Goal: Task Accomplishment & Management: Use online tool/utility

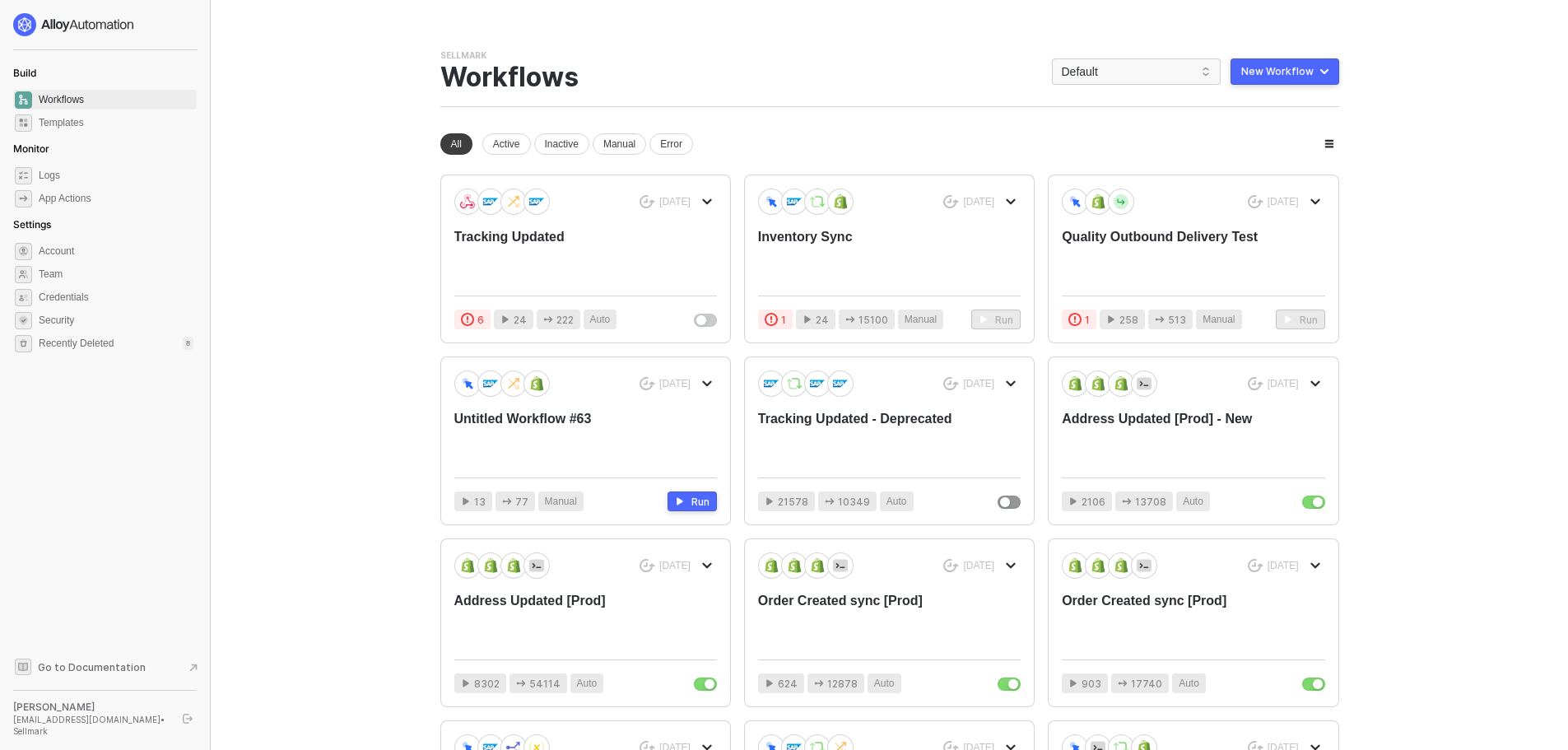
drag, startPoint x: 1099, startPoint y: 75, endPoint x: 1098, endPoint y: 92, distance: 17.0
click at [1099, 75] on span "Default" at bounding box center [1136, 71] width 149 height 24
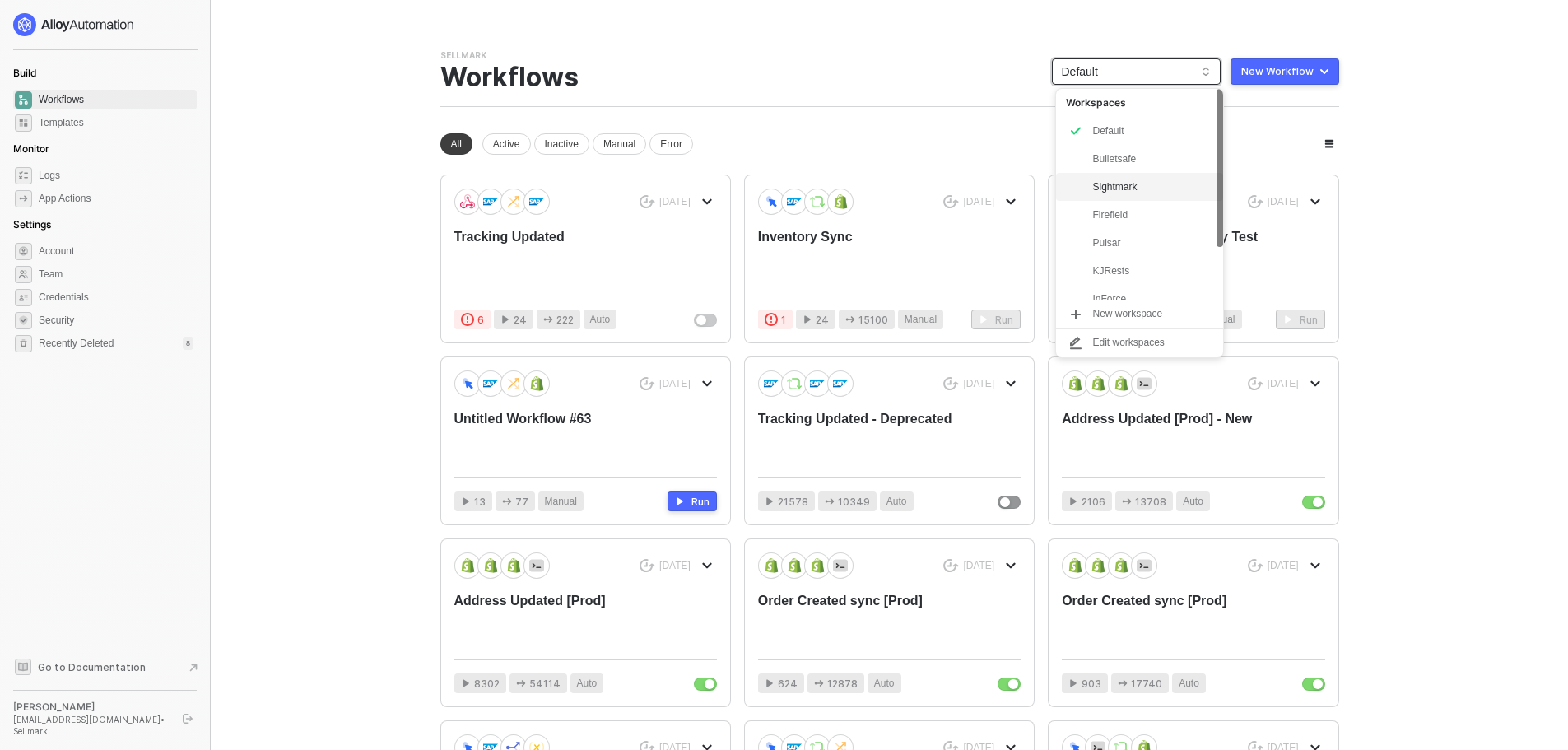
click at [1123, 188] on div "Sightmark" at bounding box center [1153, 187] width 121 height 19
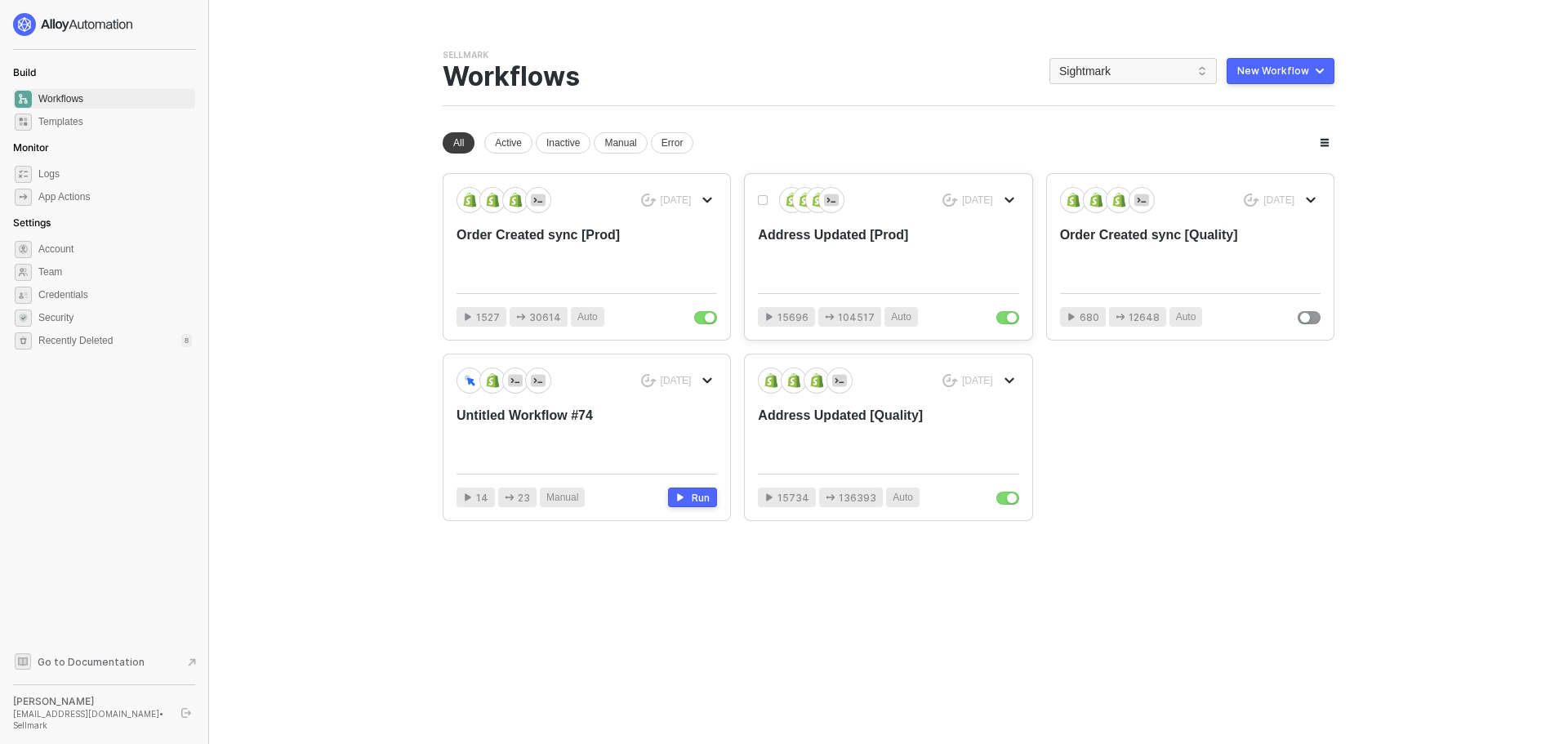
click at [926, 254] on div "Address Updated [Prod]" at bounding box center [862, 253] width 208 height 54
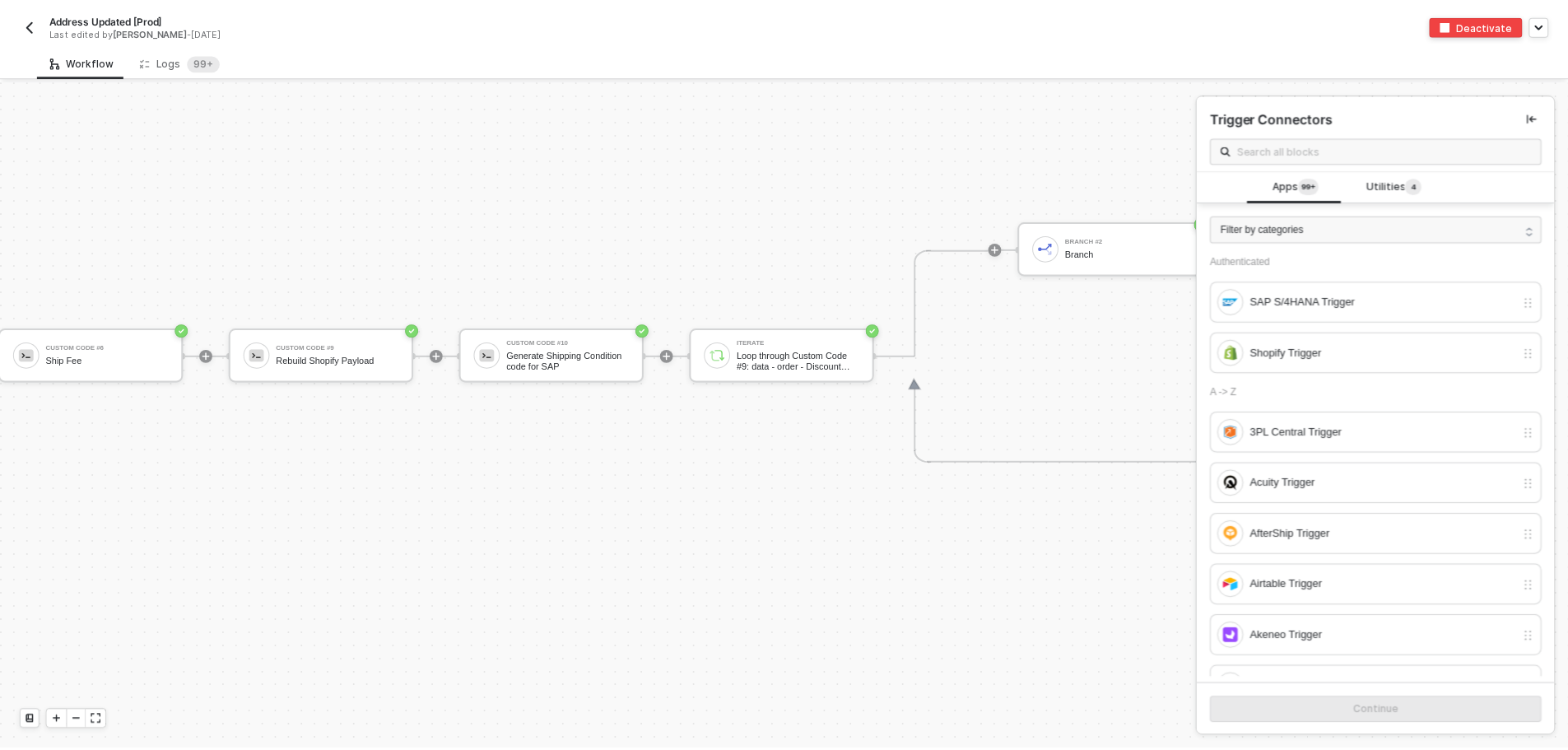
scroll to position [6805, 4016]
click at [172, 57] on div "Logs 99+" at bounding box center [180, 61] width 80 height 16
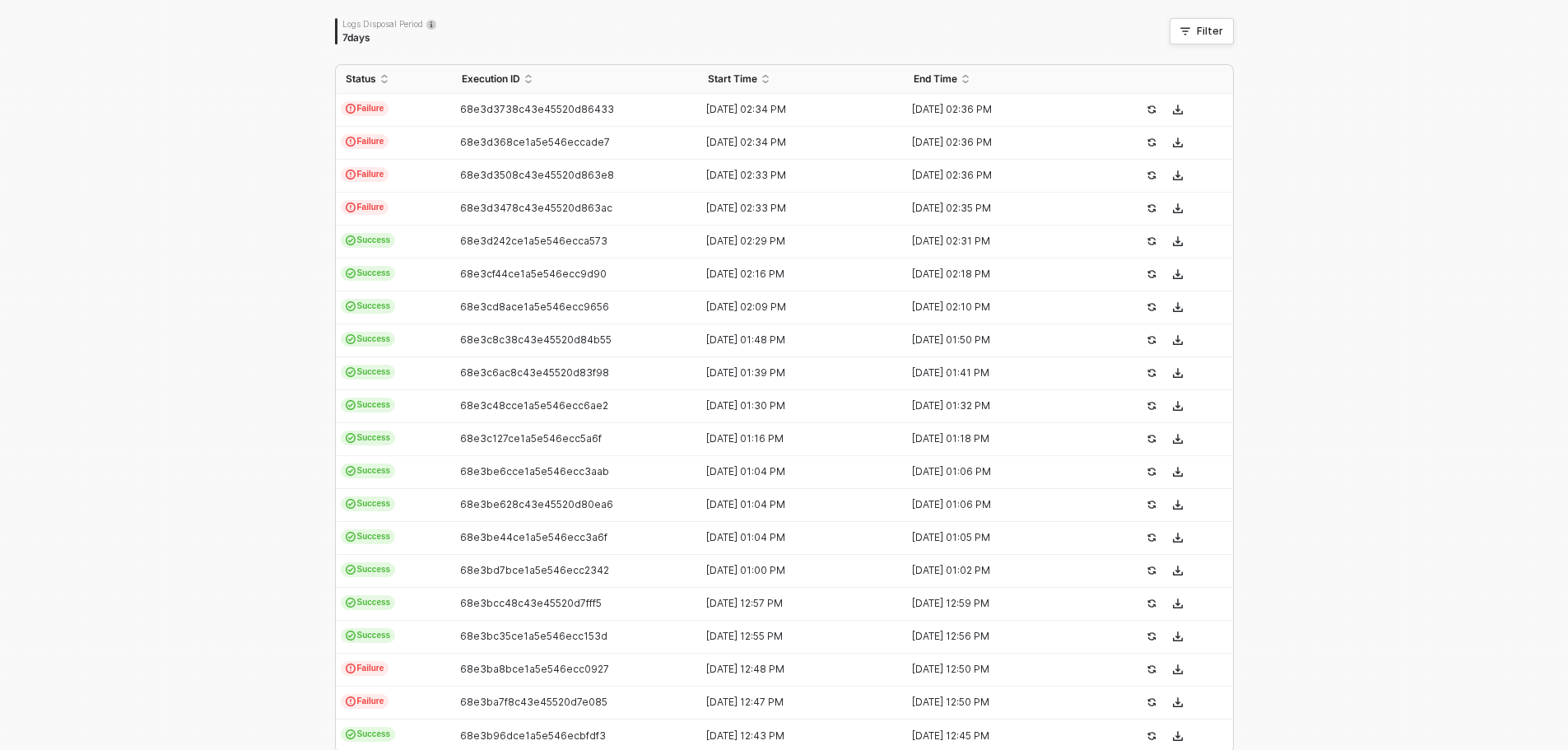
scroll to position [415, 0]
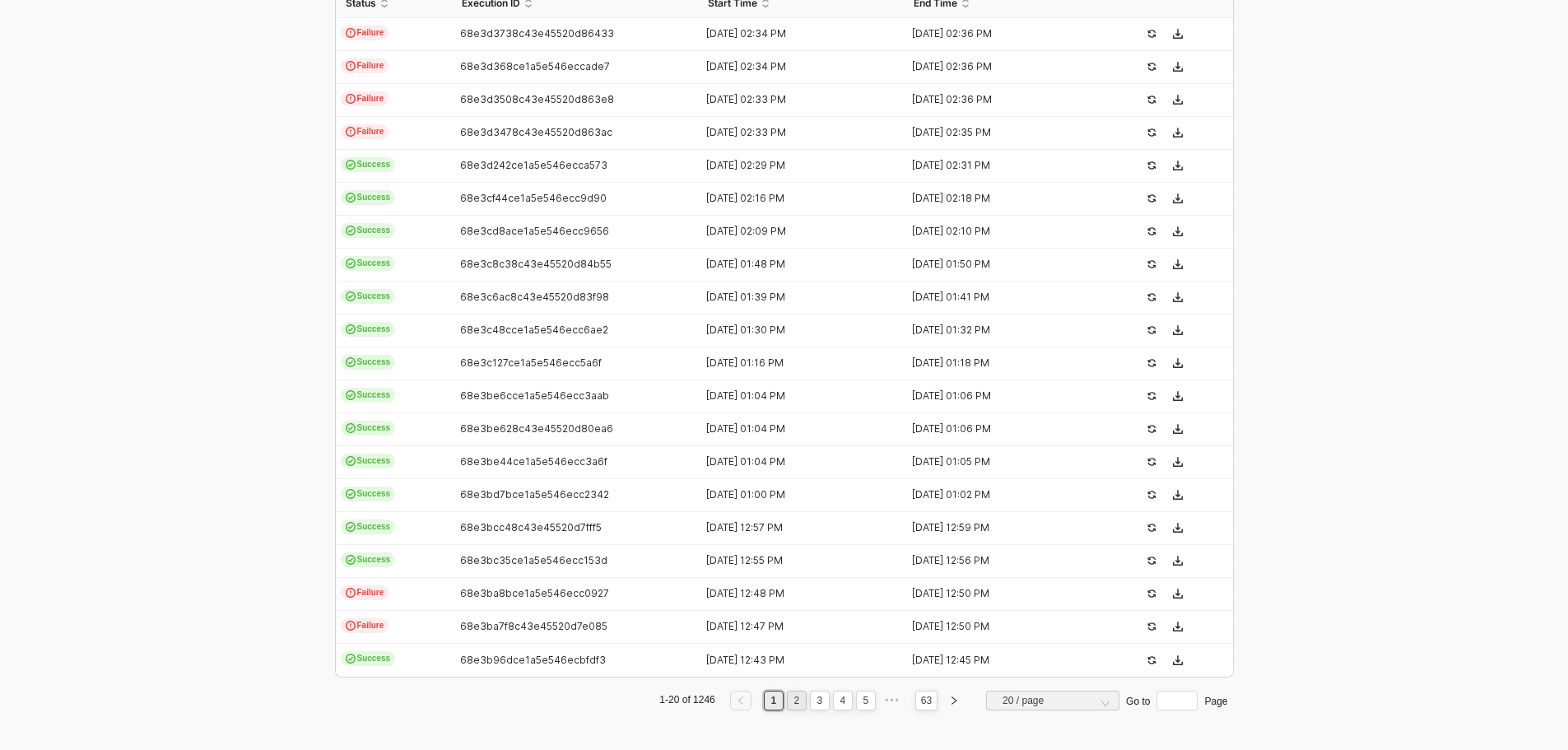
click at [794, 704] on link "2" at bounding box center [796, 701] width 15 height 18
click at [812, 704] on link "3" at bounding box center [819, 701] width 15 height 18
click at [835, 704] on link "4" at bounding box center [843, 701] width 15 height 18
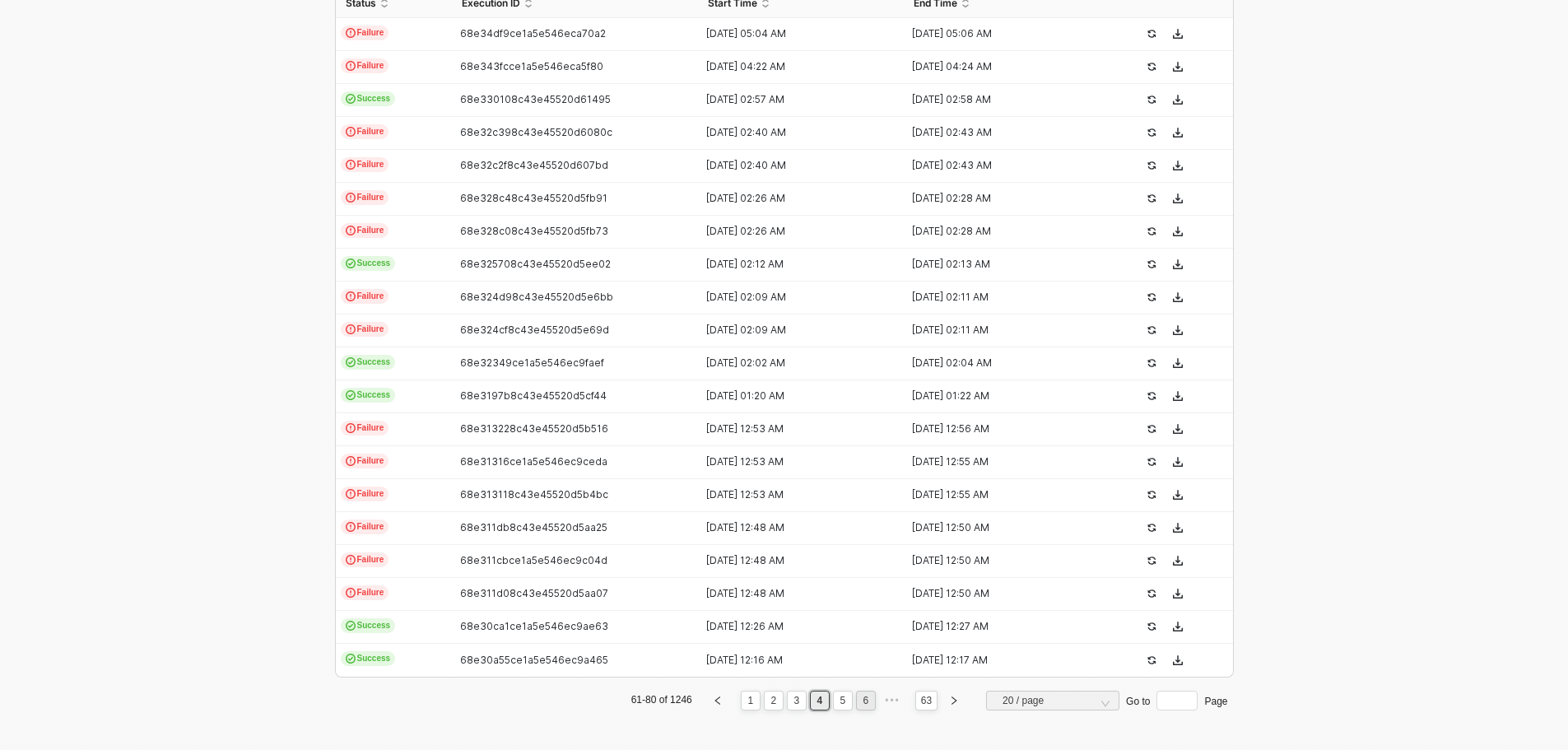
click at [862, 702] on link "6" at bounding box center [866, 701] width 15 height 18
click at [858, 702] on link "8" at bounding box center [866, 701] width 15 height 18
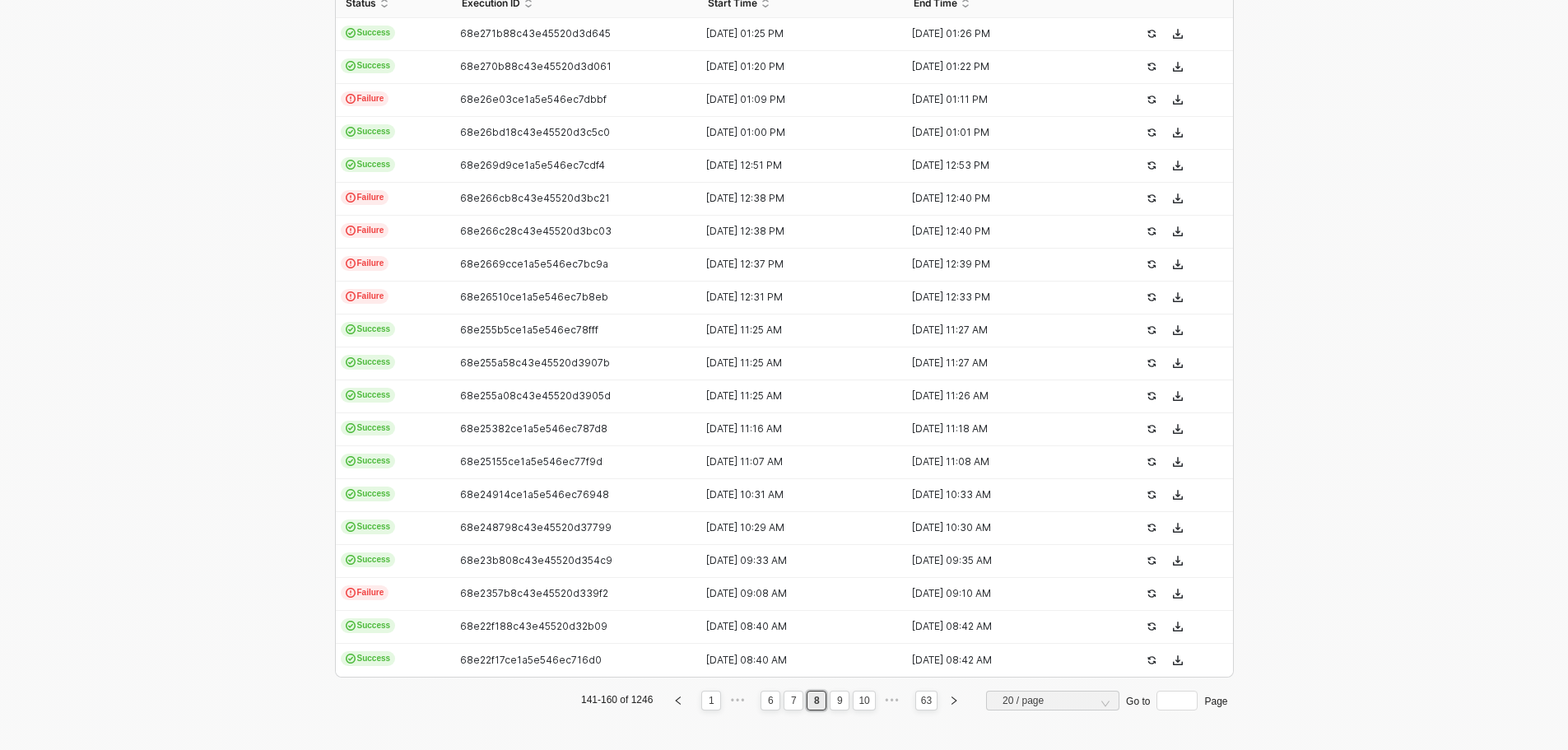
click at [857, 702] on link "10" at bounding box center [863, 701] width 20 height 18
click at [857, 702] on link "12" at bounding box center [863, 701] width 20 height 18
click at [857, 701] on link "14" at bounding box center [863, 701] width 20 height 18
click at [857, 701] on link "16" at bounding box center [863, 701] width 20 height 18
click at [857, 701] on link "18" at bounding box center [863, 701] width 20 height 18
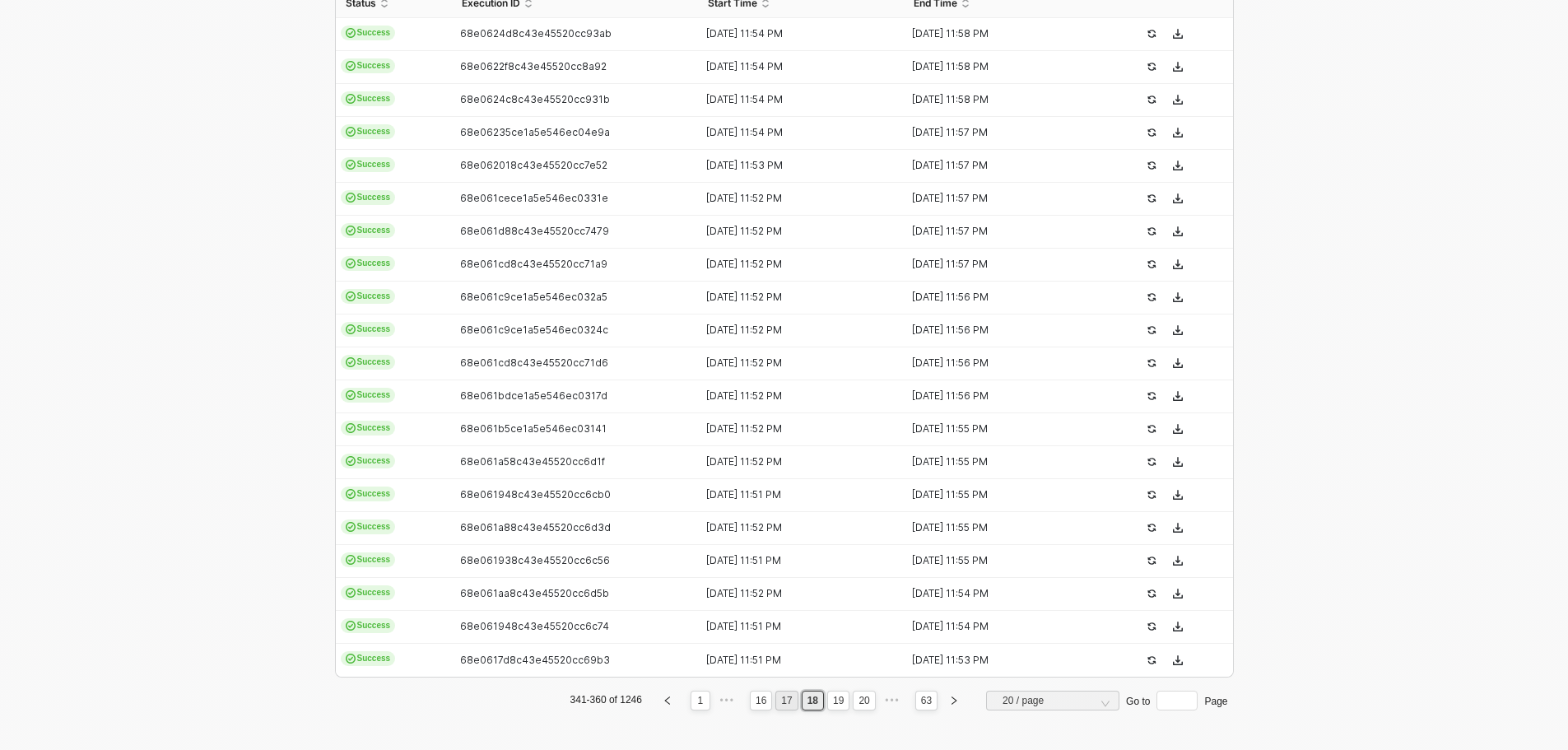
click at [777, 699] on link "17" at bounding box center [785, 701] width 20 height 18
click at [784, 695] on link "16" at bounding box center [785, 701] width 20 height 18
click at [837, 709] on link "17" at bounding box center [838, 701] width 20 height 18
click at [791, 699] on link "16" at bounding box center [785, 701] width 20 height 18
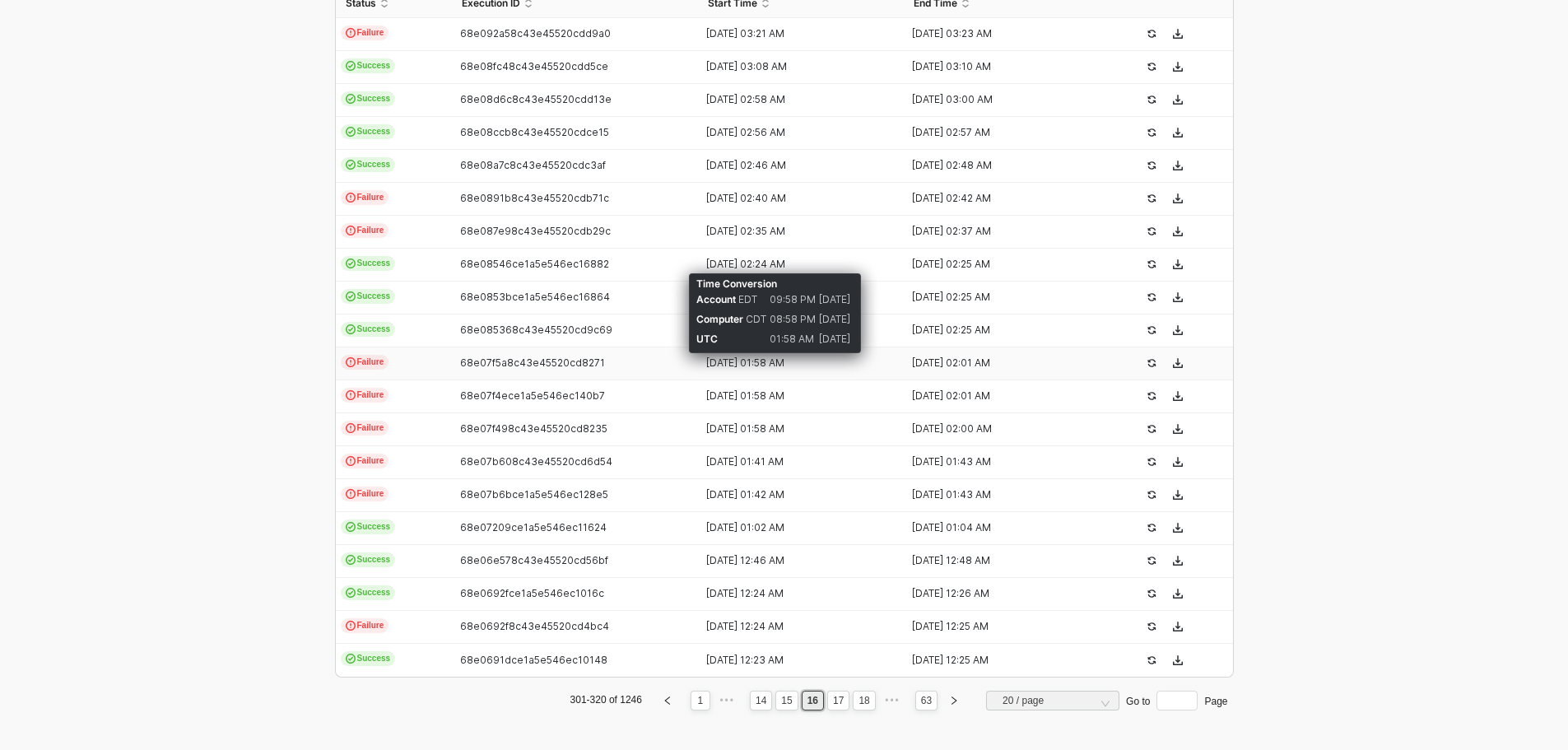
click at [750, 364] on div "[DATE] 01:58 AM" at bounding box center [794, 363] width 193 height 14
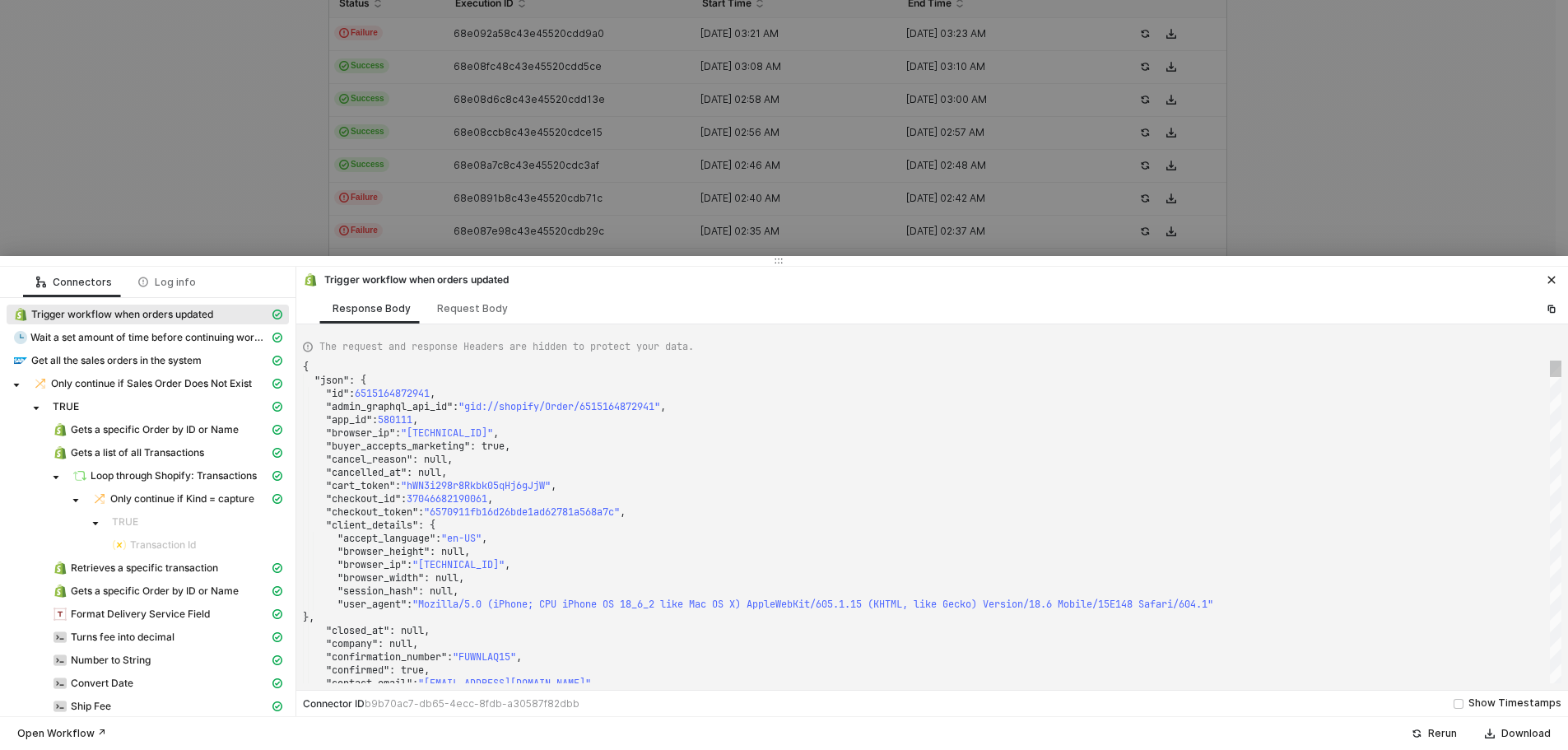
click at [763, 521] on div ""client_details" : {" at bounding box center [932, 525] width 1258 height 14
click at [943, 485] on div ""cart_token" : "hWN3i298r8Rkbk05qHj6gJjW" ," at bounding box center [932, 486] width 1258 height 14
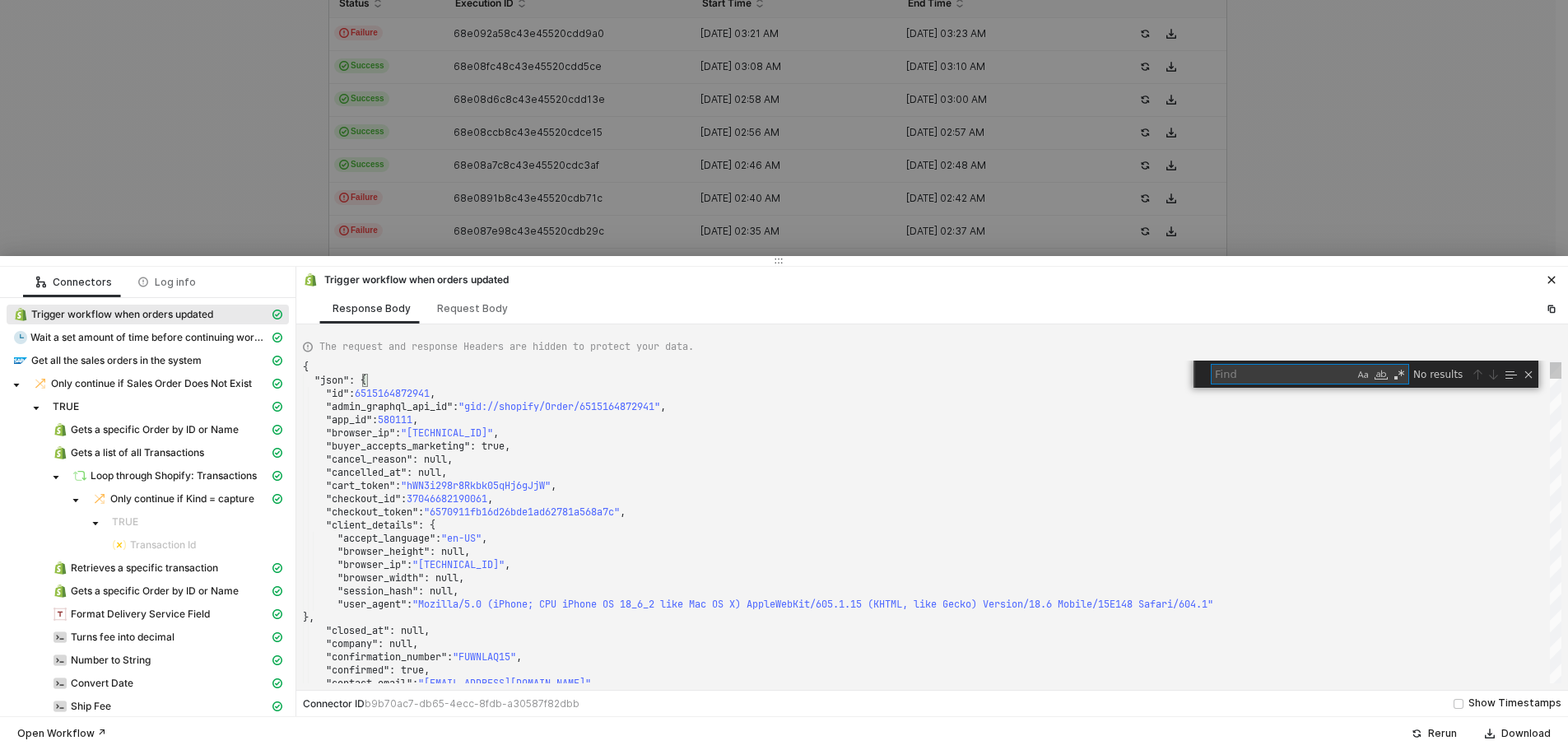
type textarea ""fulfillment_status": null, "landing_site": "/products/sightmark-wraith-4k-mini…"
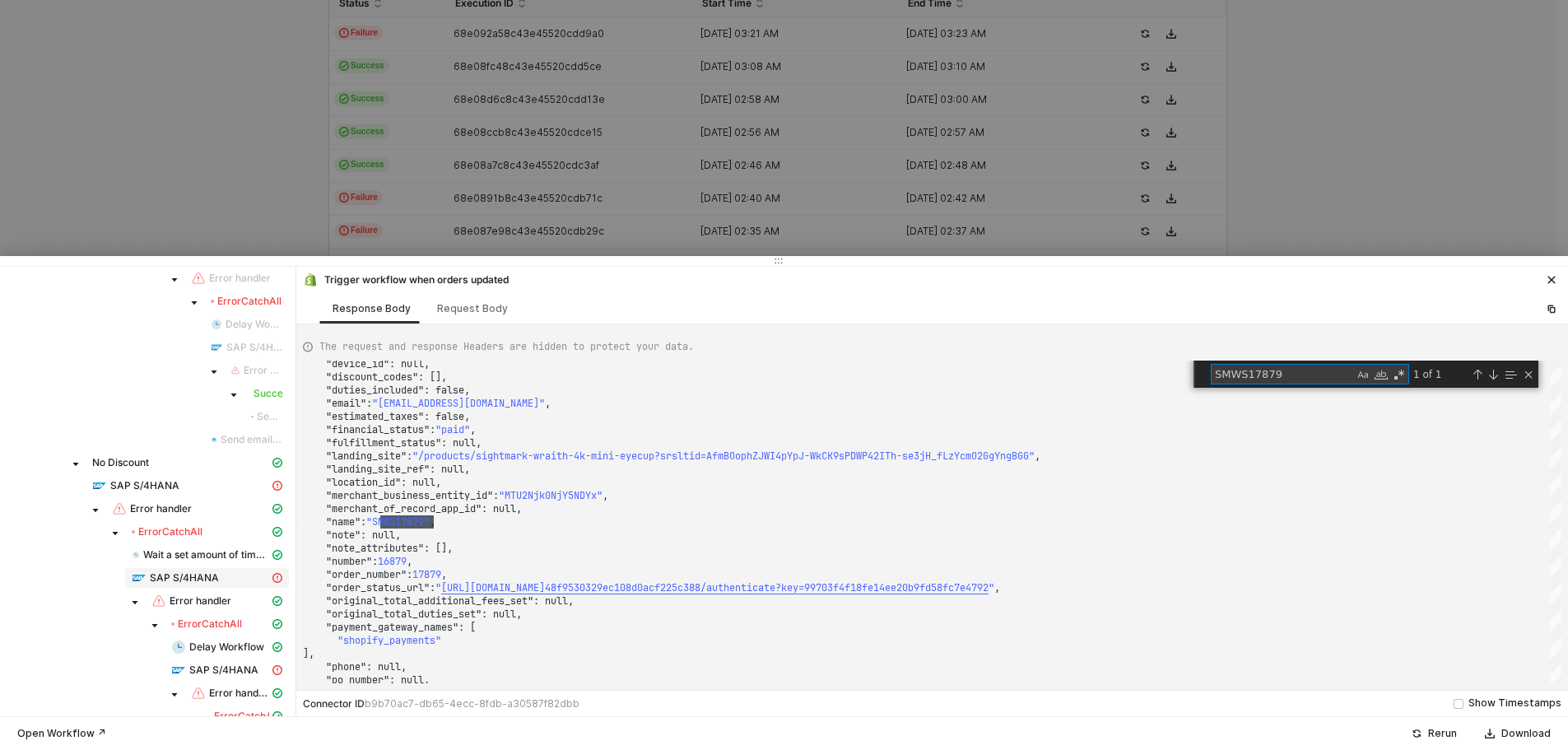
scroll to position [1318, 0]
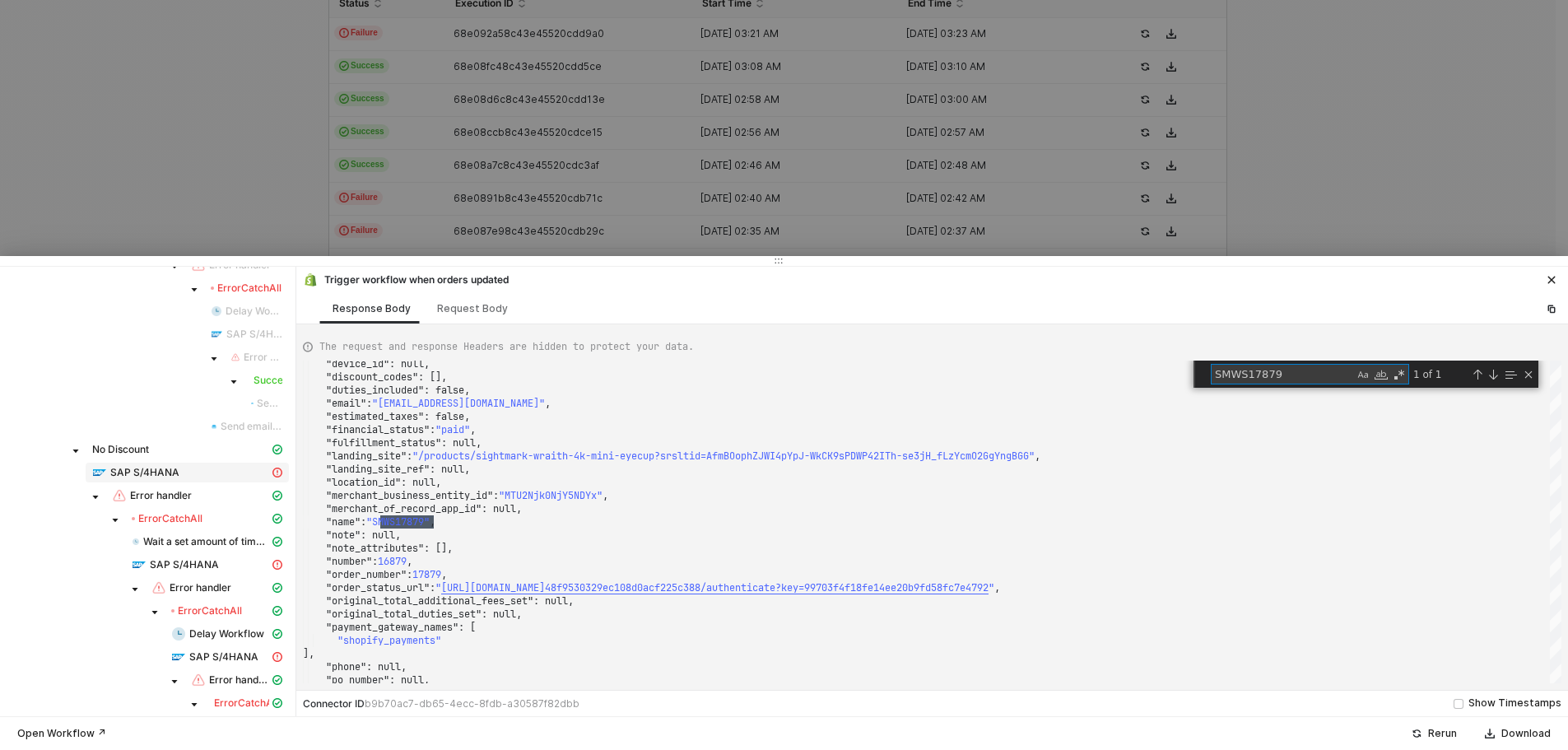
type textarea "SMWS17879"
click at [161, 466] on span "SAP S/4HANA" at bounding box center [144, 473] width 69 height 14
type textarea "{ "message": "{\"code\":\"/IWCOR/CX_DS_EDM_FACET_ERROR/005056A509B11ED1BDCCCC5E…"
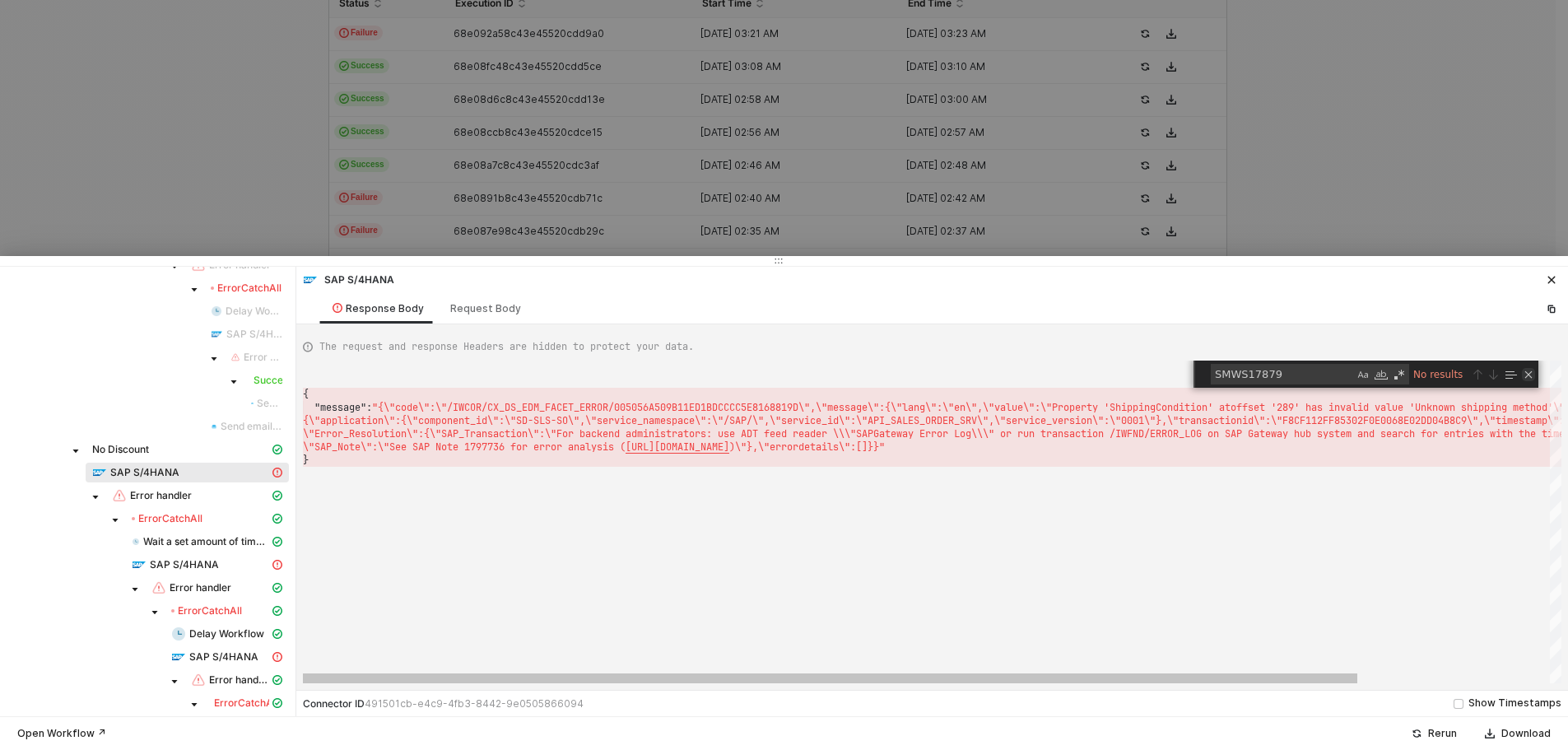
click at [1526, 372] on div "Close (Escape)" at bounding box center [1528, 375] width 14 height 14
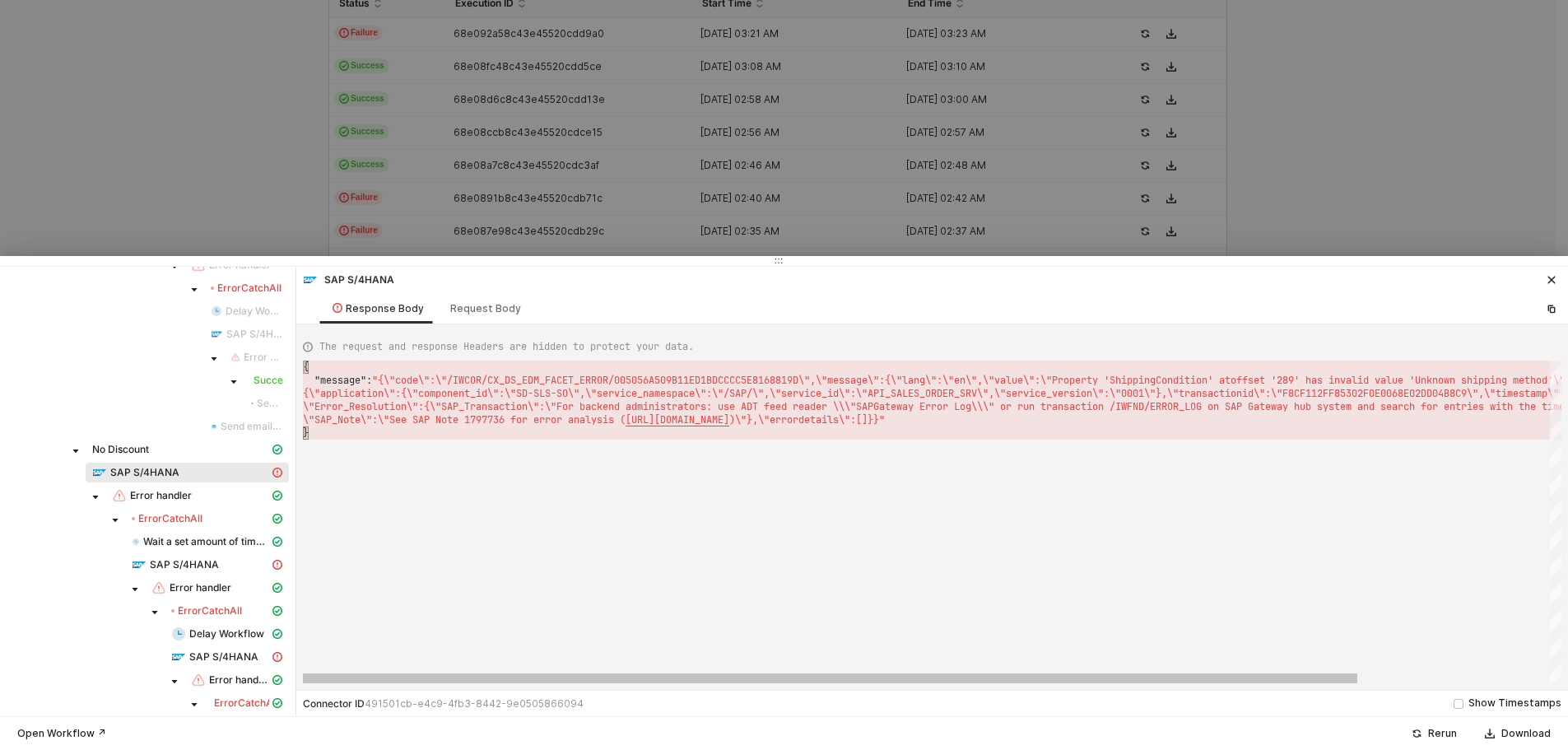
scroll to position [0, 2950]
drag, startPoint x: 1183, startPoint y: 677, endPoint x: 746, endPoint y: 614, distance: 441.5
click at [746, 614] on div "{ "message" : "{\"code\":\"/IWCOR/CX_DS_EDM_FACET_ERROR/005056A5 09B11ED1BDCCCC…" at bounding box center [932, 521] width 1258 height 323
click at [261, 237] on div at bounding box center [784, 375] width 1568 height 750
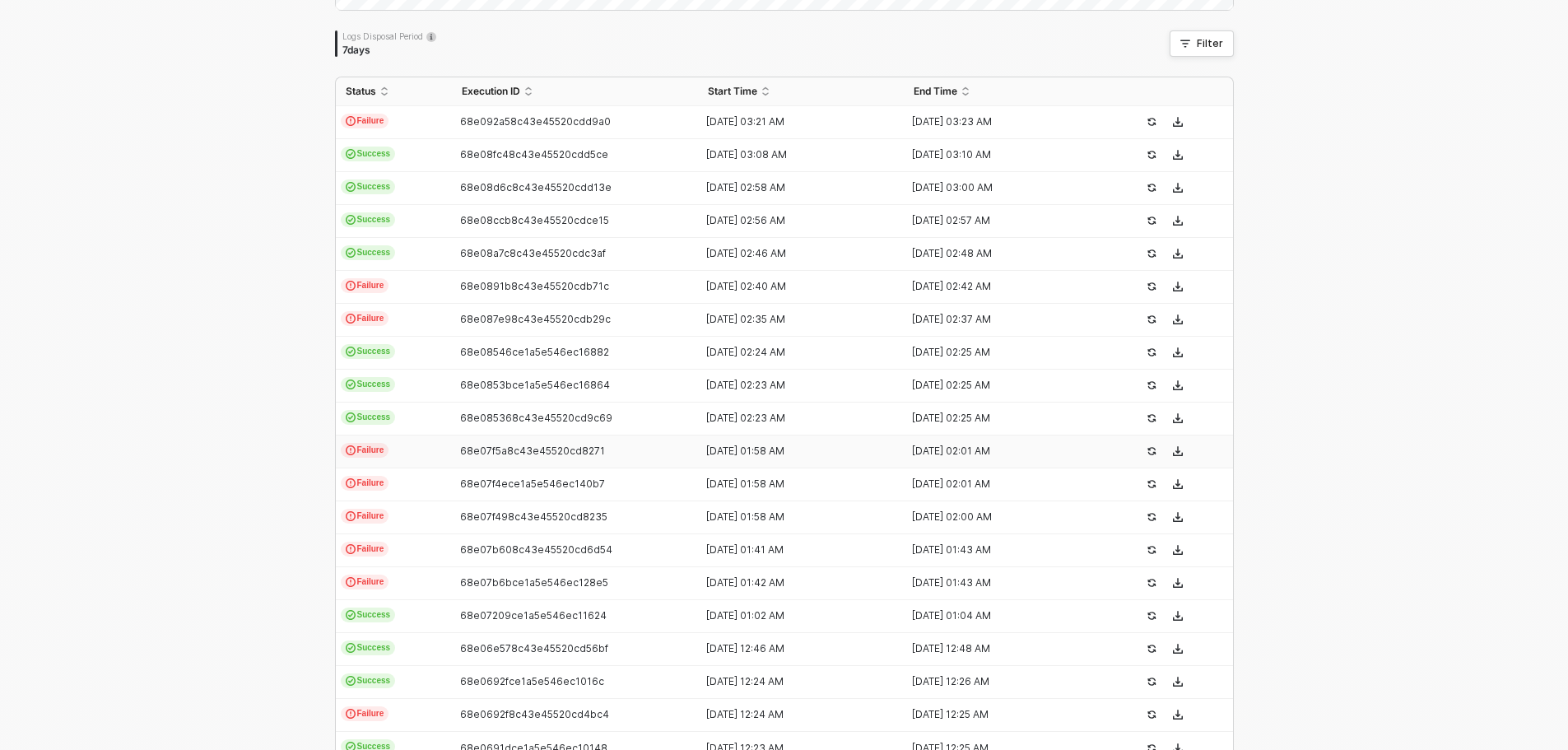
scroll to position [412, 0]
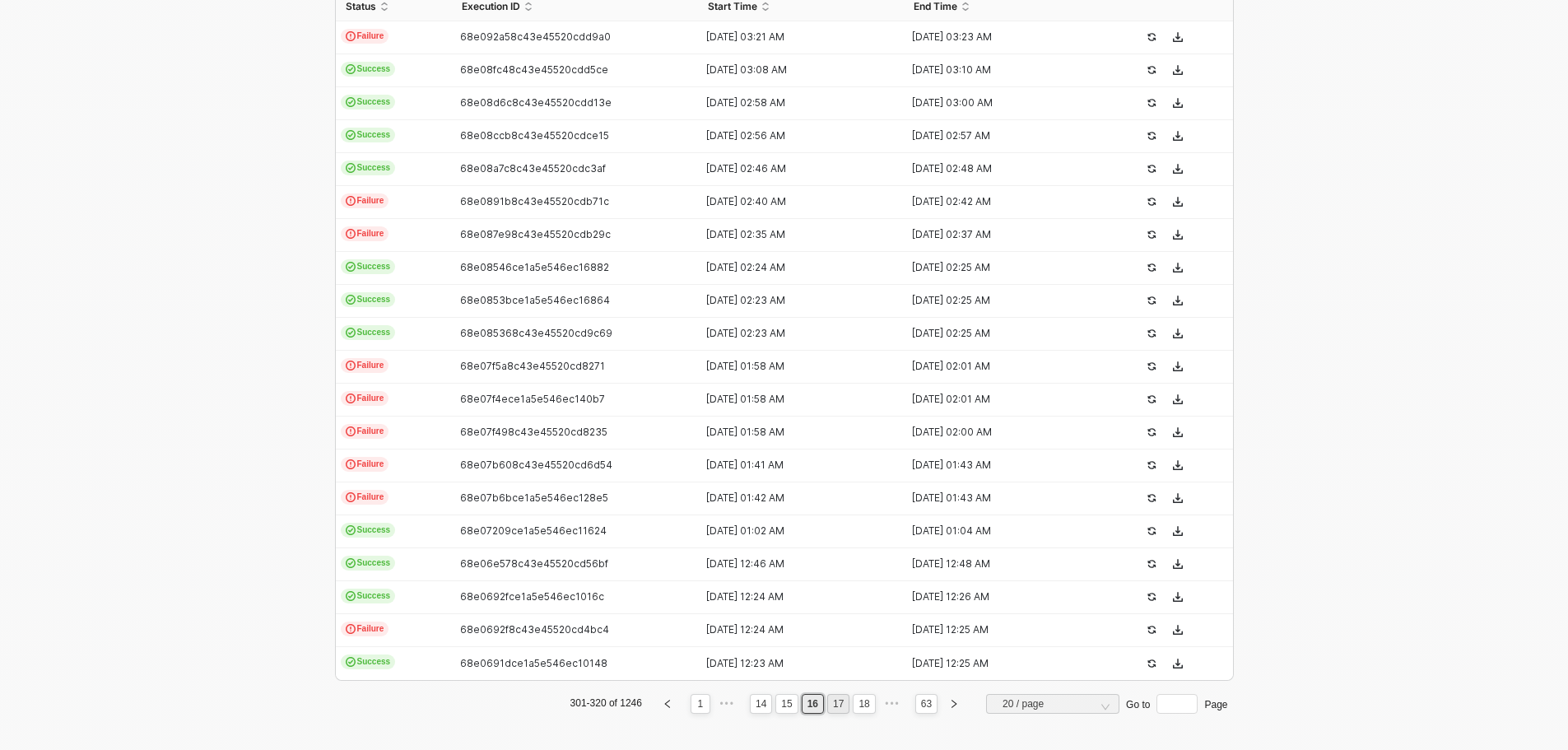
click at [830, 703] on link "17" at bounding box center [838, 703] width 20 height 18
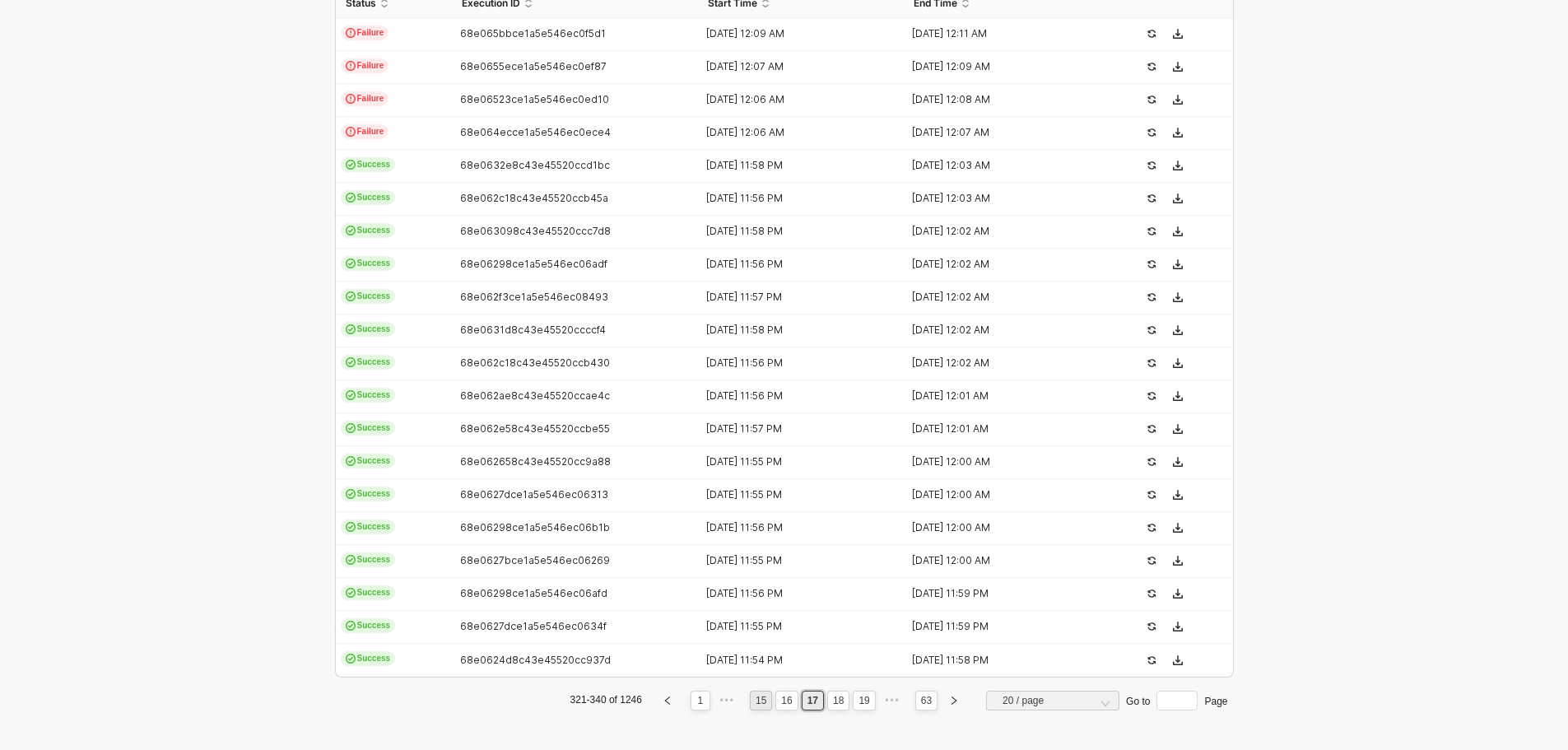
click at [763, 703] on link "15" at bounding box center [760, 701] width 20 height 18
click at [791, 698] on link "14" at bounding box center [785, 701] width 20 height 18
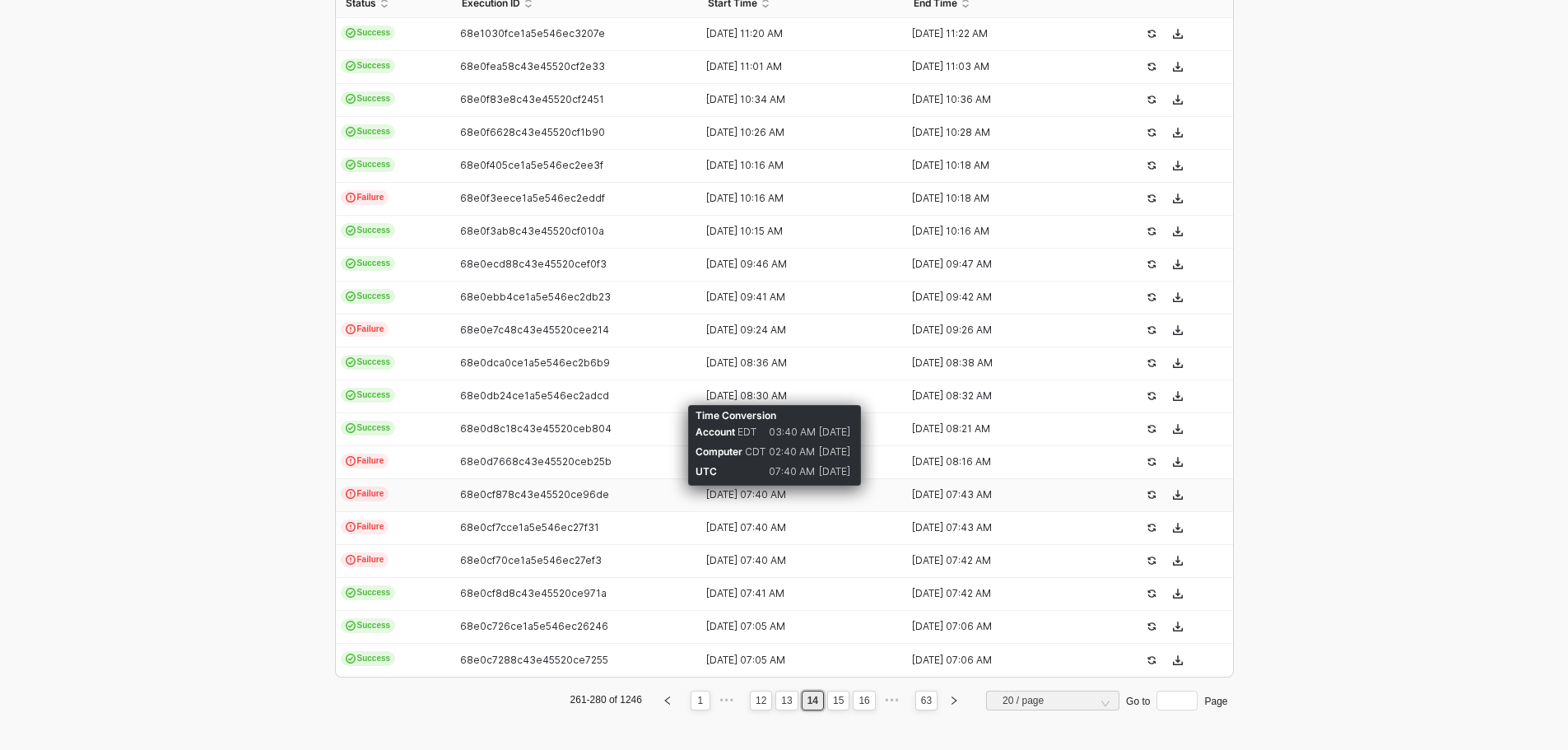
click at [746, 493] on div "[DATE] 07:40 AM" at bounding box center [794, 495] width 193 height 14
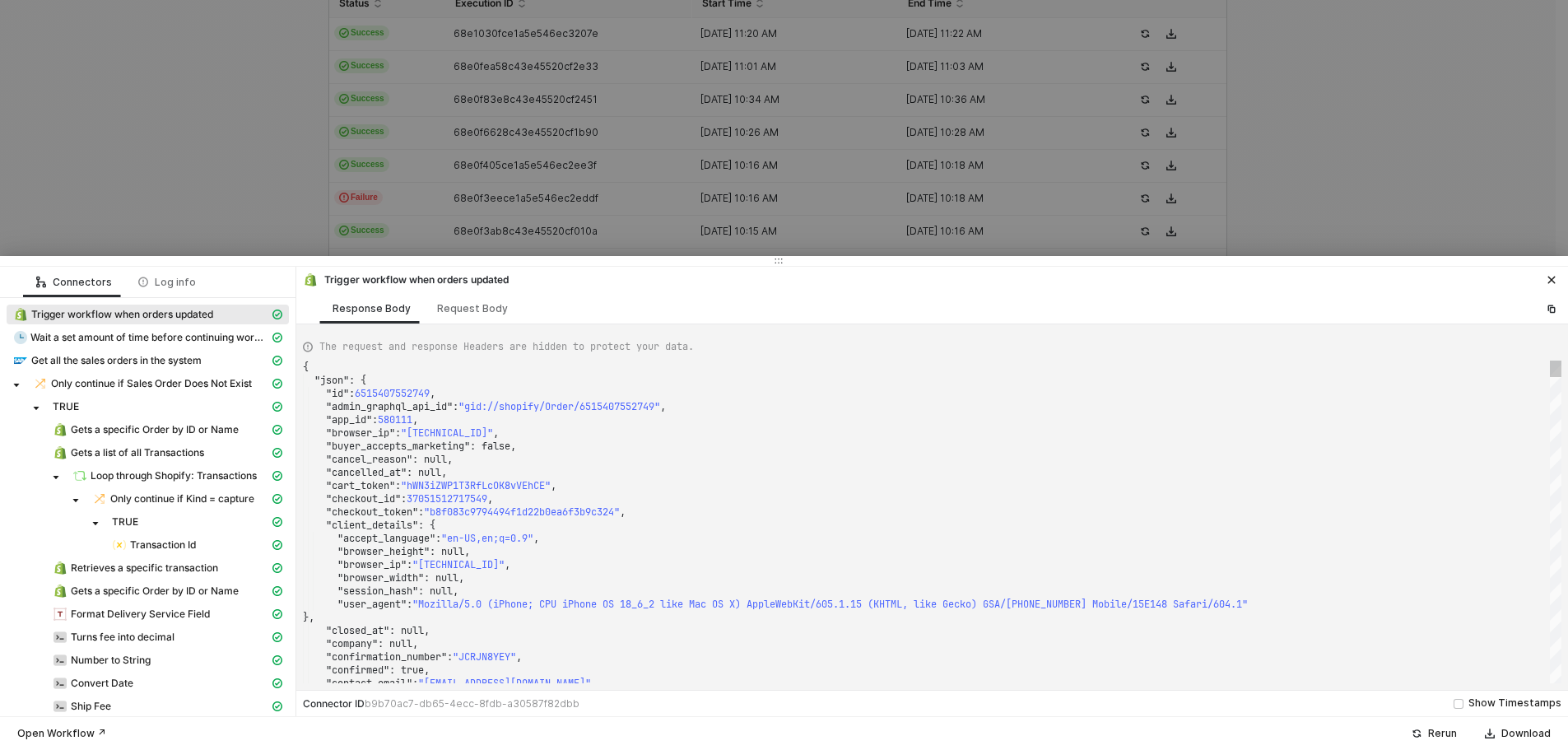
type textarea ""checkout_id": 37051512717549, "checkout_token": "b8f083c9794494f1d22b0ea6f3b9c…"
click at [746, 493] on div ""checkout_id" : 37051512717549 ," at bounding box center [932, 499] width 1258 height 14
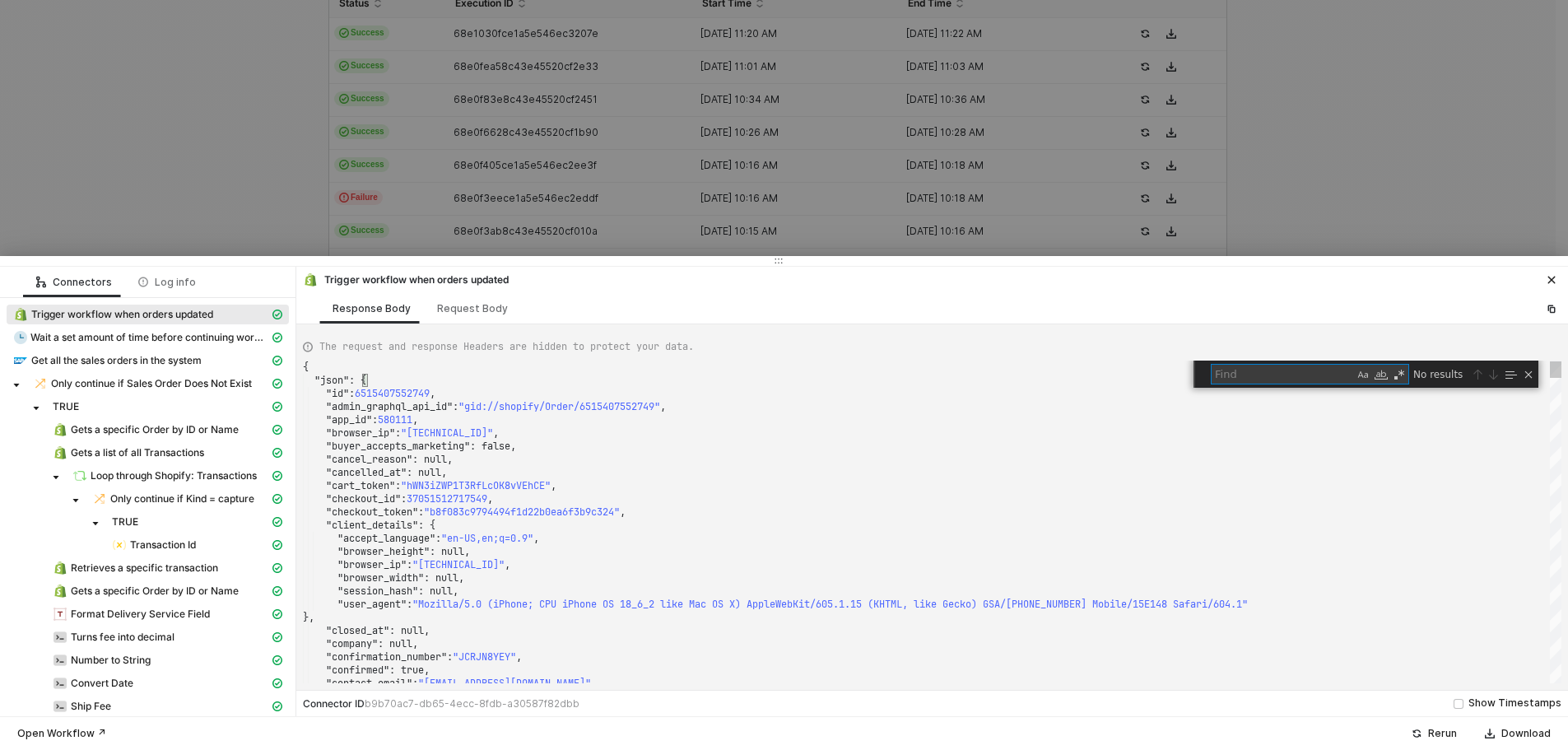
type textarea "SMWS17882"
type textarea ""fulfillment_status": null, "landing_site": "/collections/wraith-hd?srsltid=Afm…"
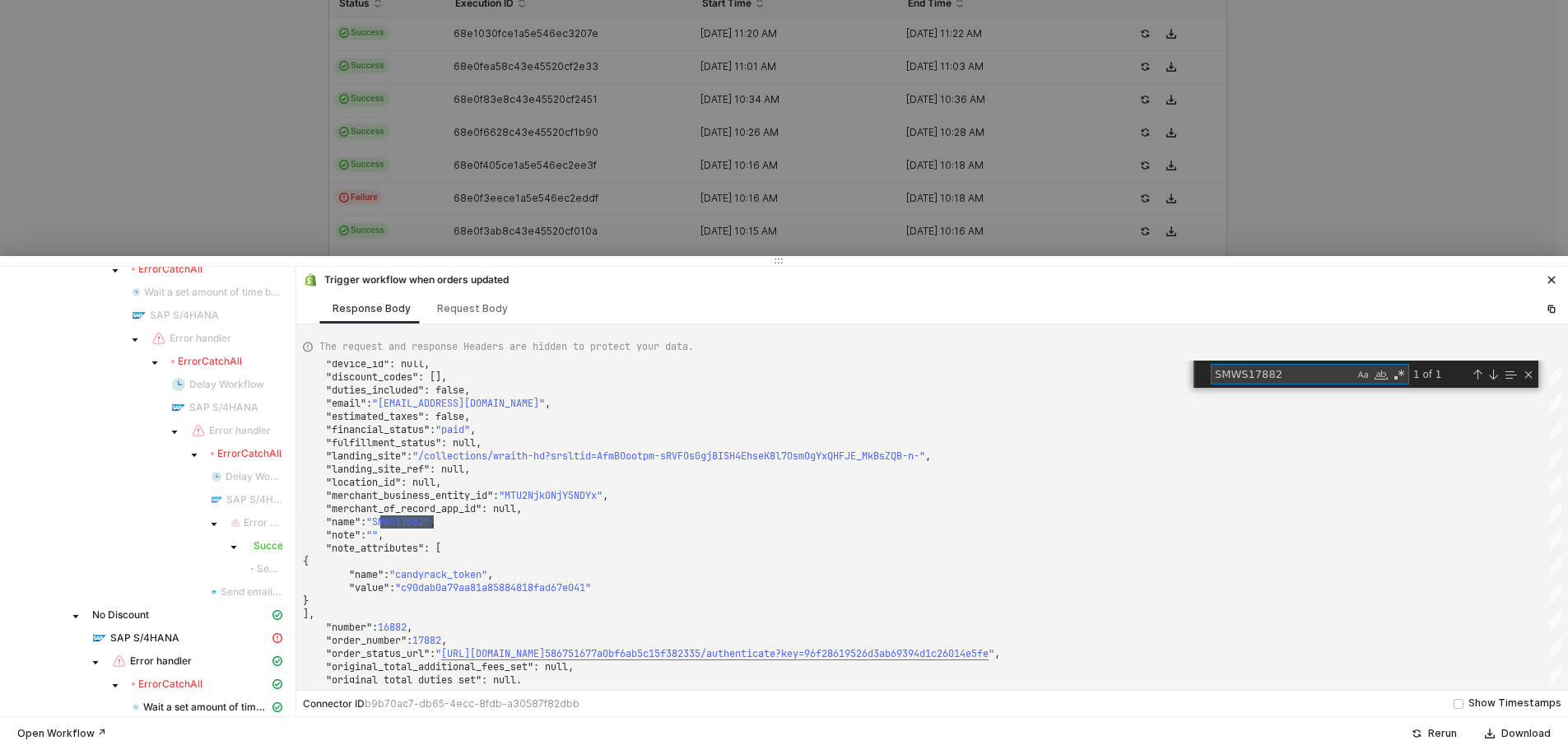
scroll to position [1153, 0]
type textarea "SMWS17882"
click at [158, 631] on span "SAP S/4HANA" at bounding box center [144, 638] width 69 height 14
type textarea "{ "message": "{\"code\":\"/IWCOR/CX_DS_EDM_FACET_ERROR/005056A509B11ED1BDCCCC5E…"
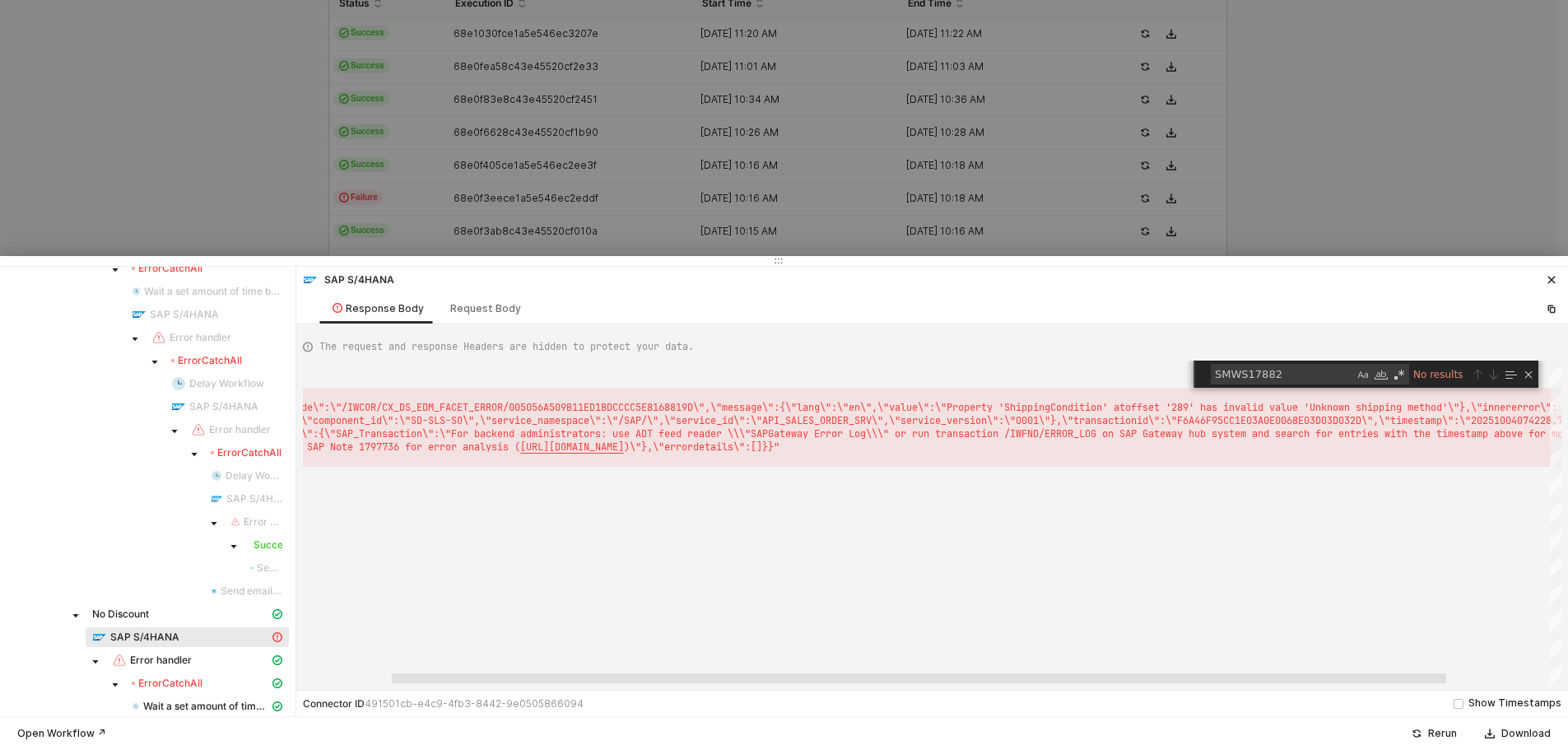
drag, startPoint x: 1174, startPoint y: 677, endPoint x: 1263, endPoint y: 672, distance: 89.1
click at [1263, 672] on div "{ "message" : "{\"code\":\"/IWCOR/CX_DS_EDM_FACET_ERROR/005056A5 09B11ED1BDCCCC…" at bounding box center [932, 521] width 1258 height 323
click at [367, 175] on div at bounding box center [784, 375] width 1568 height 750
click at [201, 132] on div at bounding box center [784, 375] width 1568 height 750
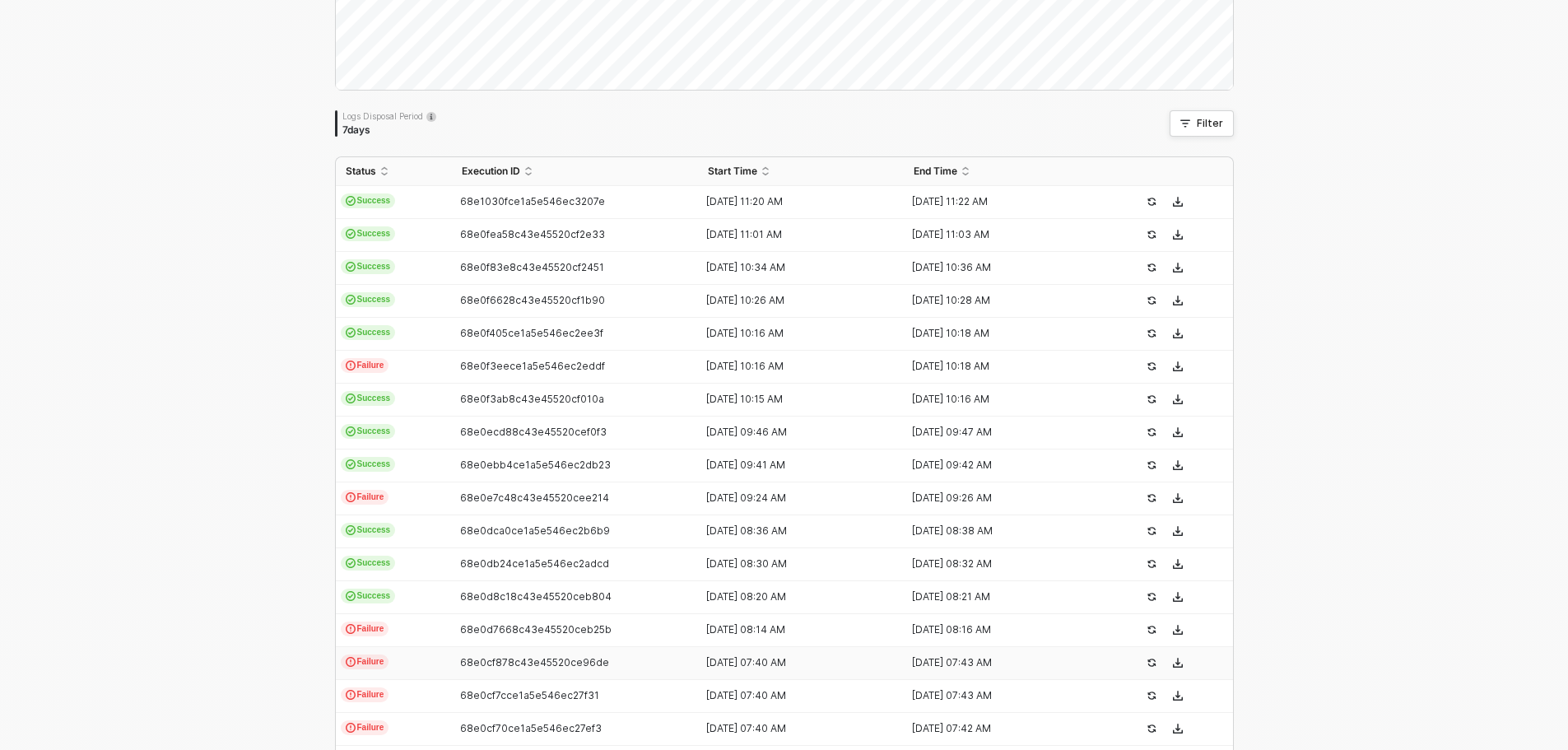
scroll to position [415, 0]
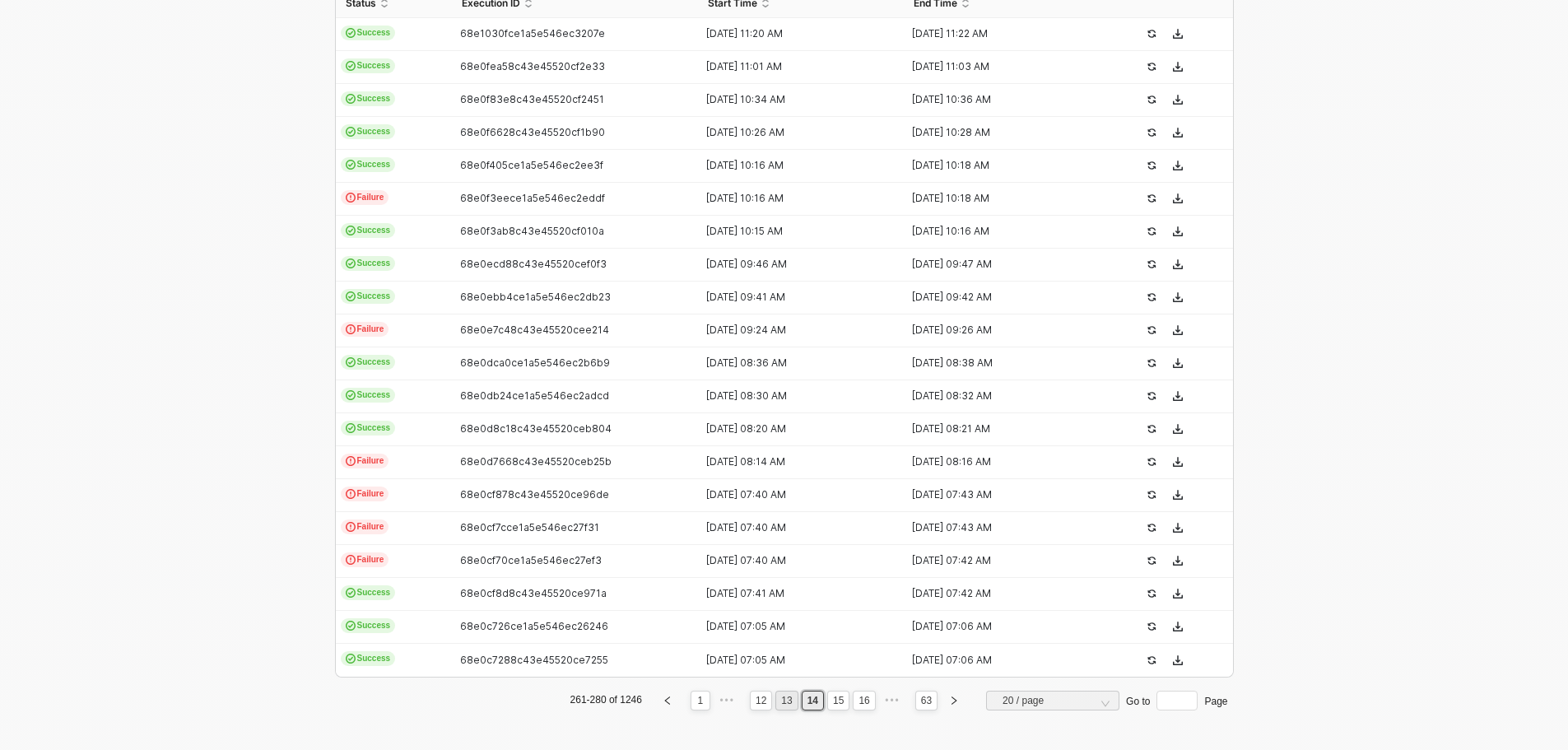
click at [780, 704] on link "13" at bounding box center [785, 701] width 20 height 18
click at [755, 698] on link "11" at bounding box center [760, 701] width 20 height 18
click at [837, 706] on link "12" at bounding box center [838, 701] width 20 height 18
click at [836, 709] on link "13" at bounding box center [838, 701] width 20 height 18
click at [787, 700] on link "12" at bounding box center [785, 701] width 20 height 18
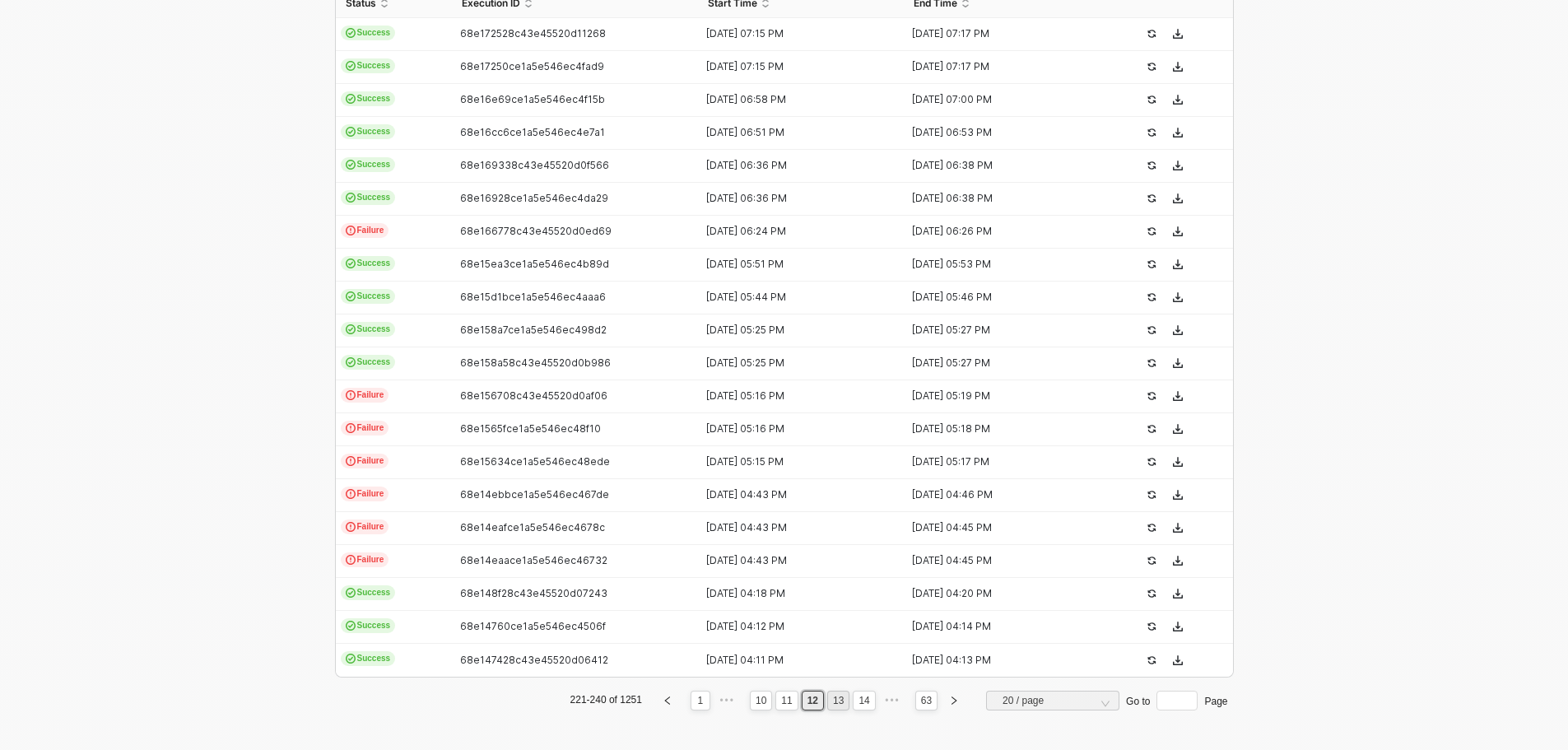
click at [828, 704] on link "13" at bounding box center [838, 701] width 20 height 18
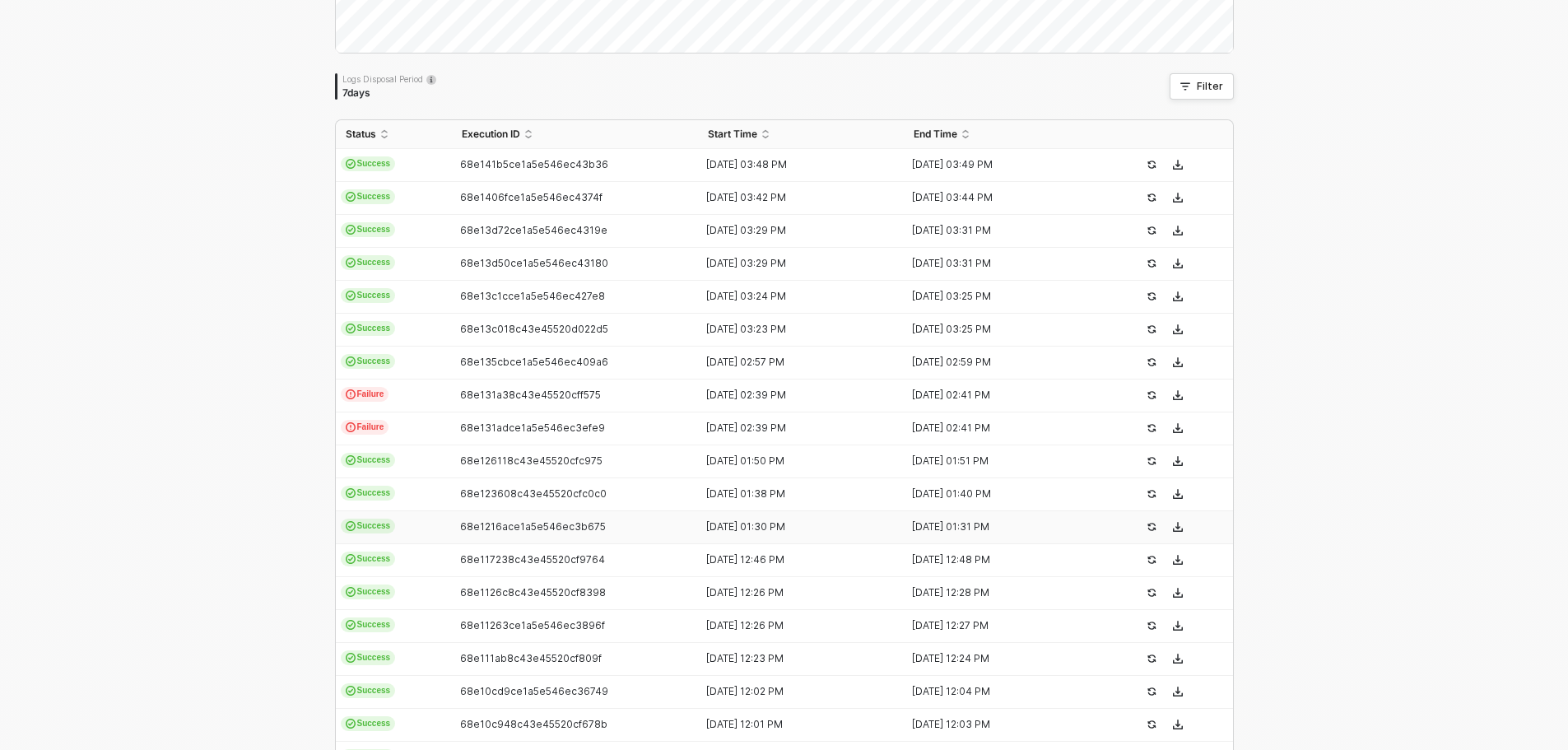
scroll to position [0, 0]
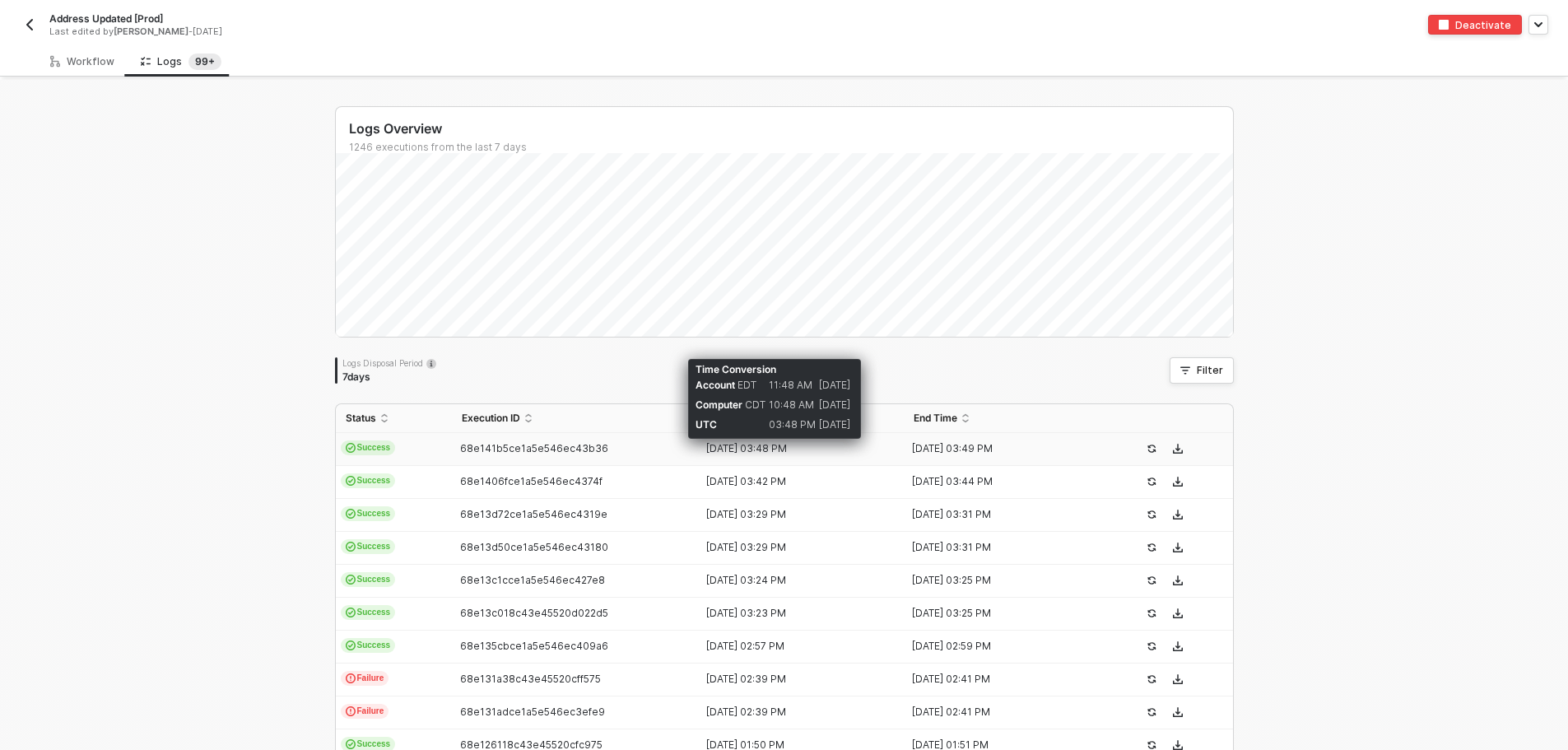
click at [747, 449] on div "[DATE] 03:48 PM" at bounding box center [794, 449] width 193 height 14
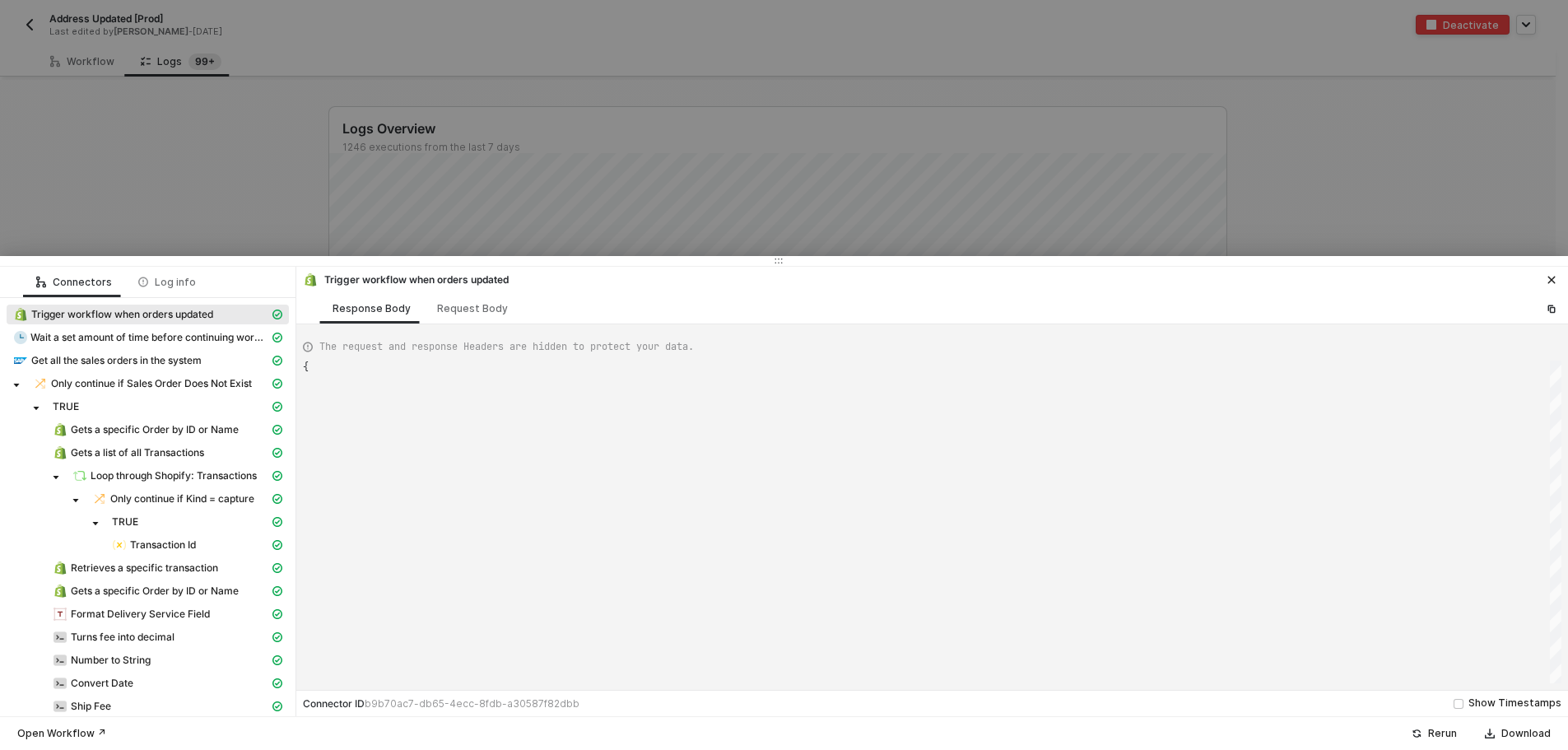
type textarea "{ "json": { "id": 6513443537133, "admin_graphql_api_id": "gid://shopify/Order/6…"
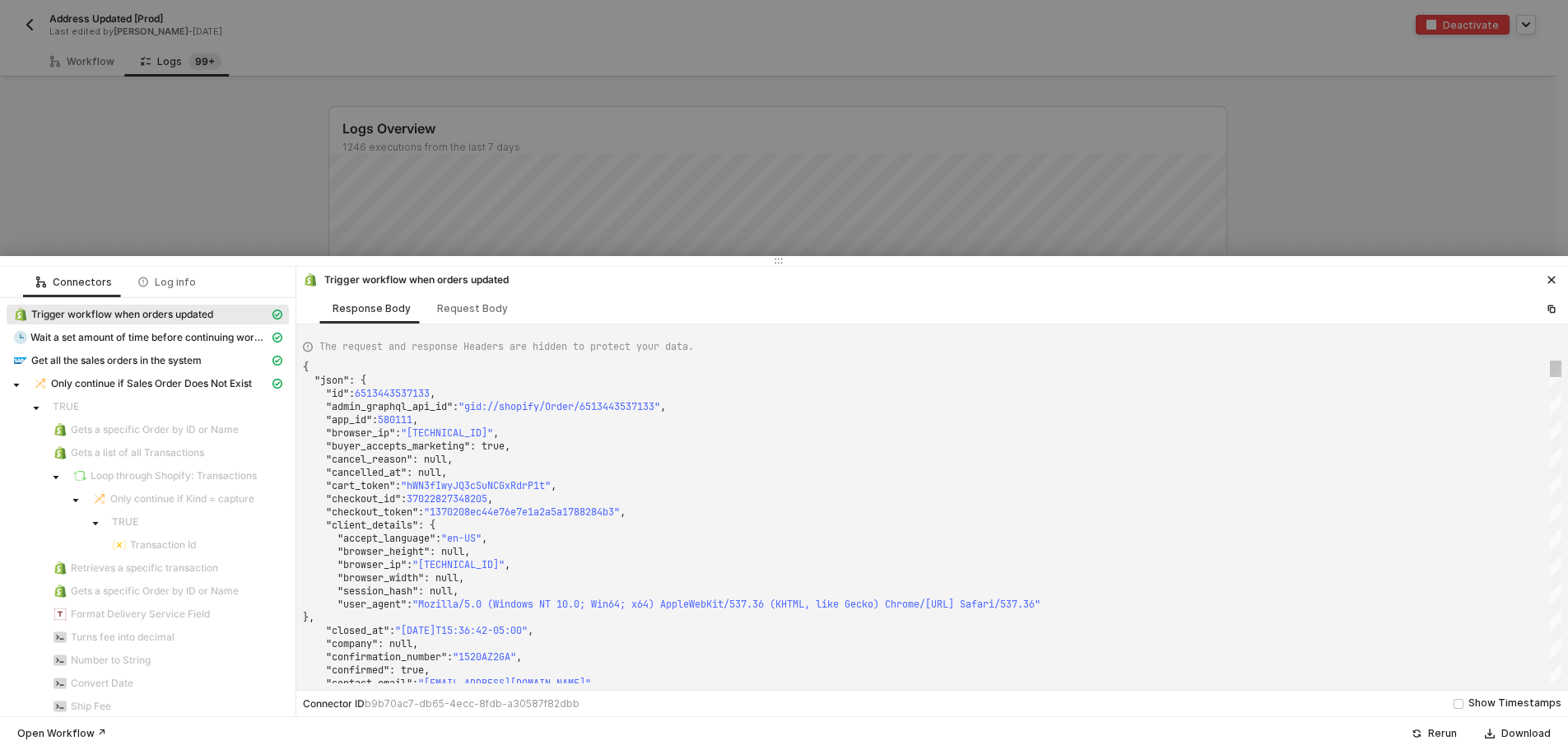
click at [635, 463] on div ""cancel_reason" : null," at bounding box center [932, 459] width 1258 height 14
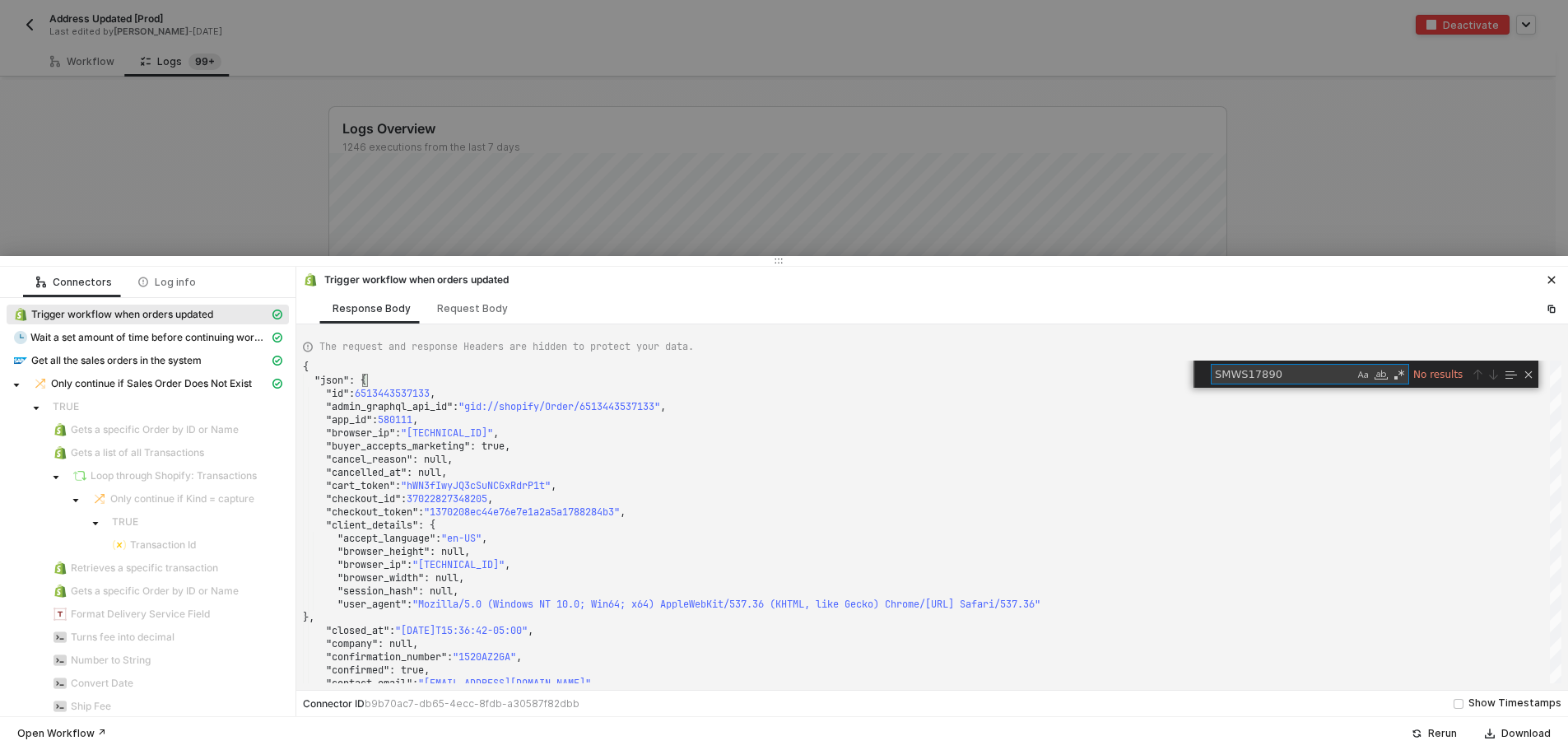
type textarea "SMWS17890"
click at [227, 205] on div at bounding box center [784, 375] width 1568 height 750
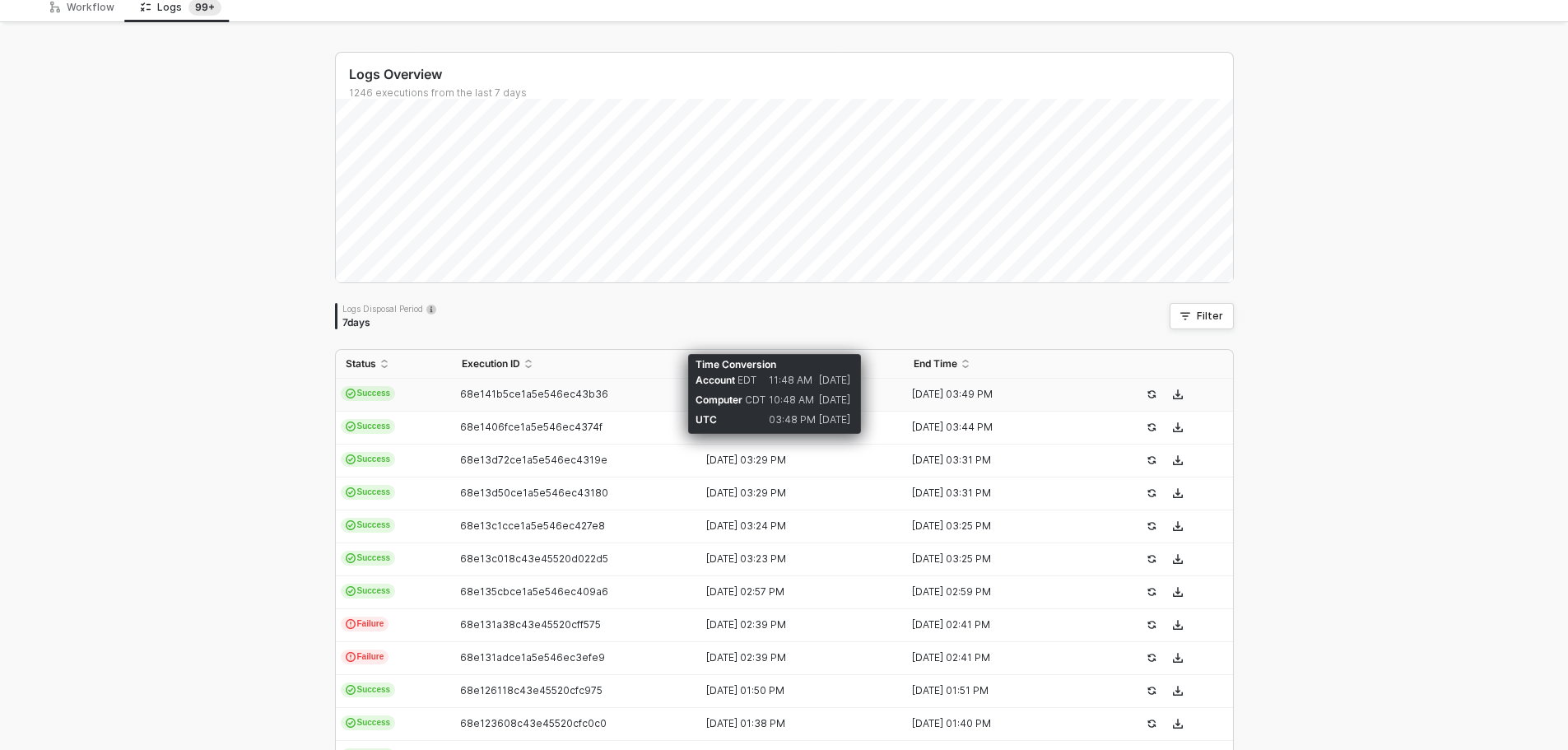
scroll to position [415, 0]
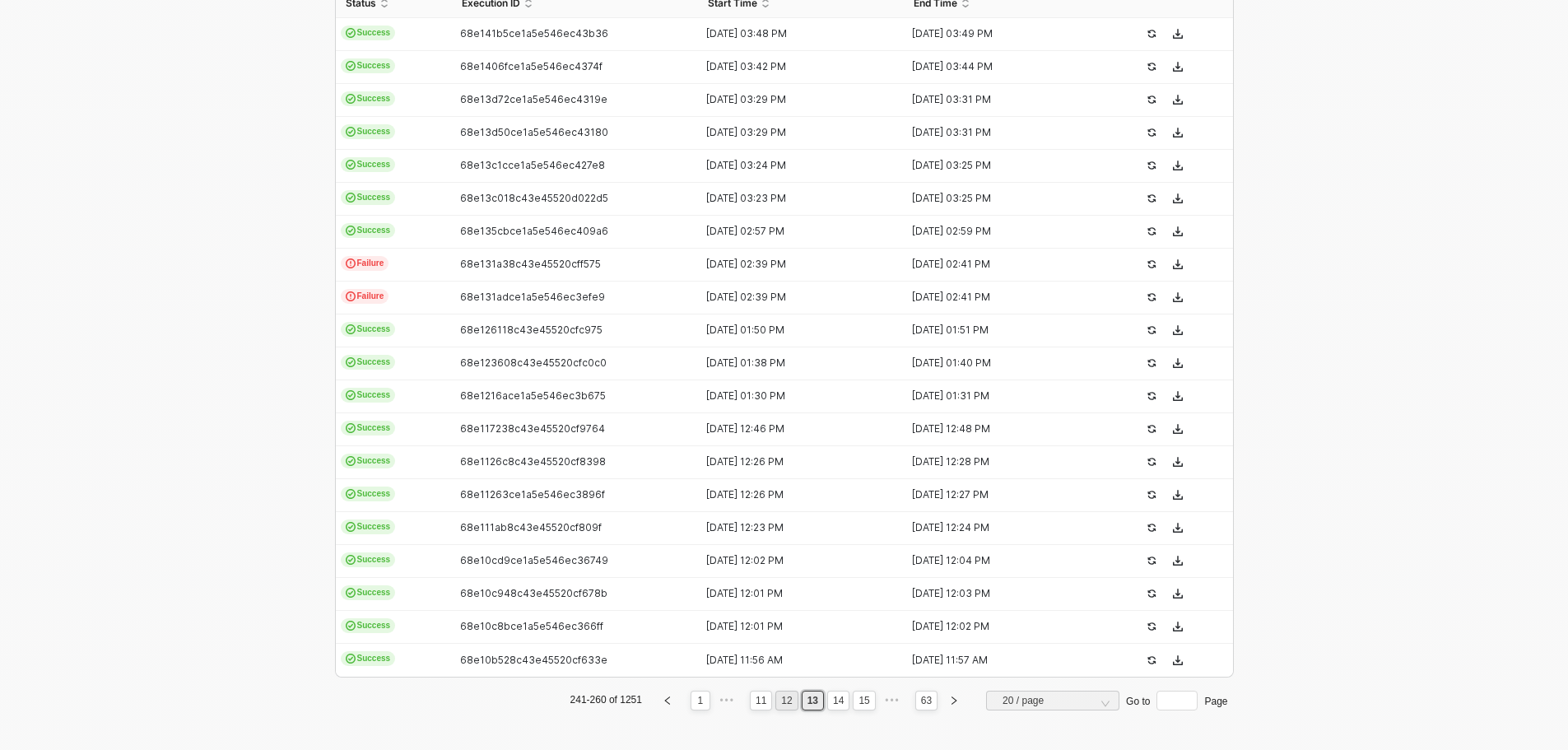
click at [784, 694] on link "12" at bounding box center [785, 701] width 20 height 18
click at [790, 703] on link "11" at bounding box center [785, 701] width 20 height 18
click at [782, 701] on link "10" at bounding box center [785, 701] width 20 height 18
click at [789, 703] on link "9" at bounding box center [788, 701] width 15 height 18
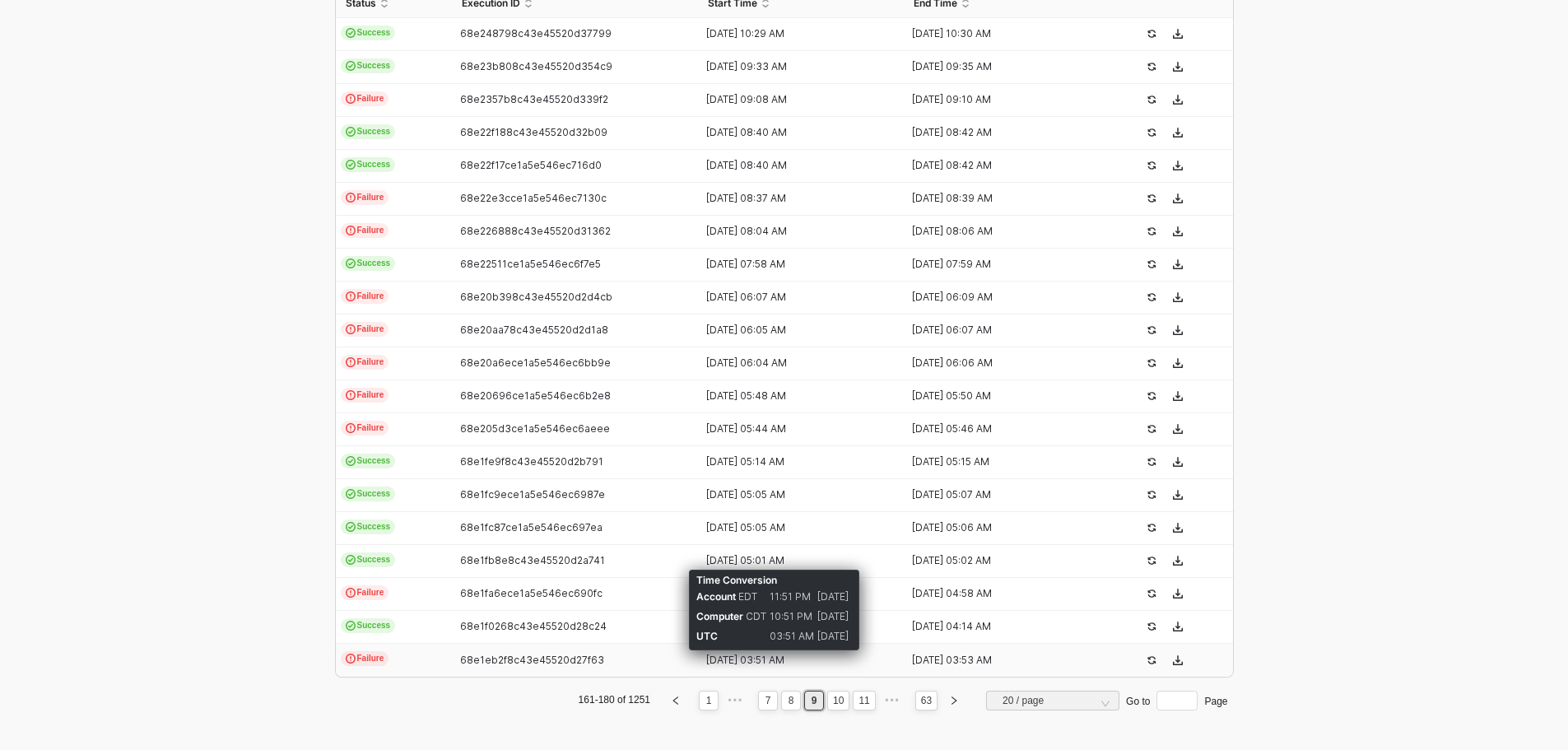
click at [759, 655] on div "[DATE] 03:51 AM" at bounding box center [794, 661] width 193 height 14
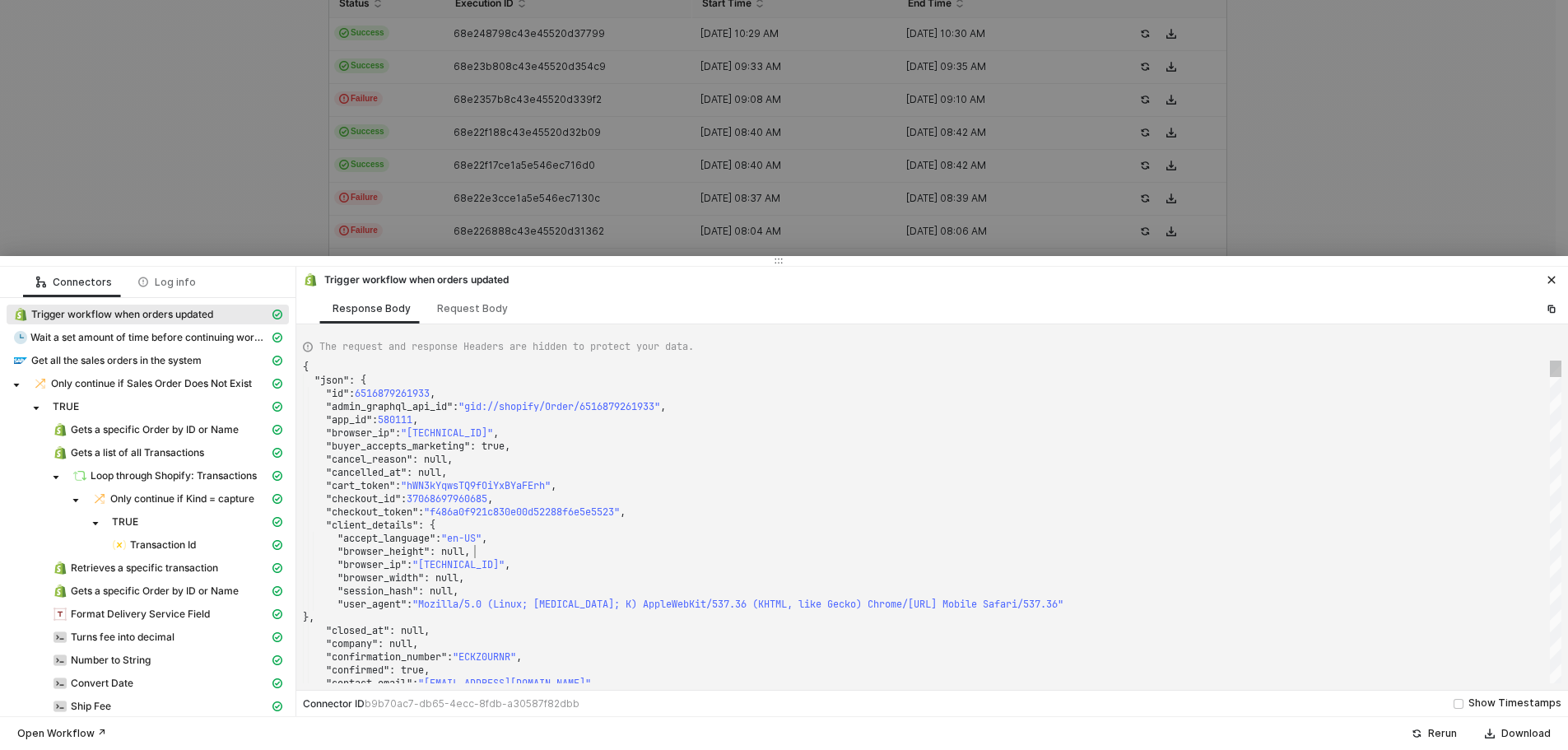
type textarea ""checkout_id": 37068697960685, "checkout_token": "f486a0f921c830e00d52288f6e5e5…"
click at [694, 547] on div ""browser_height" : null," at bounding box center [932, 552] width 1258 height 14
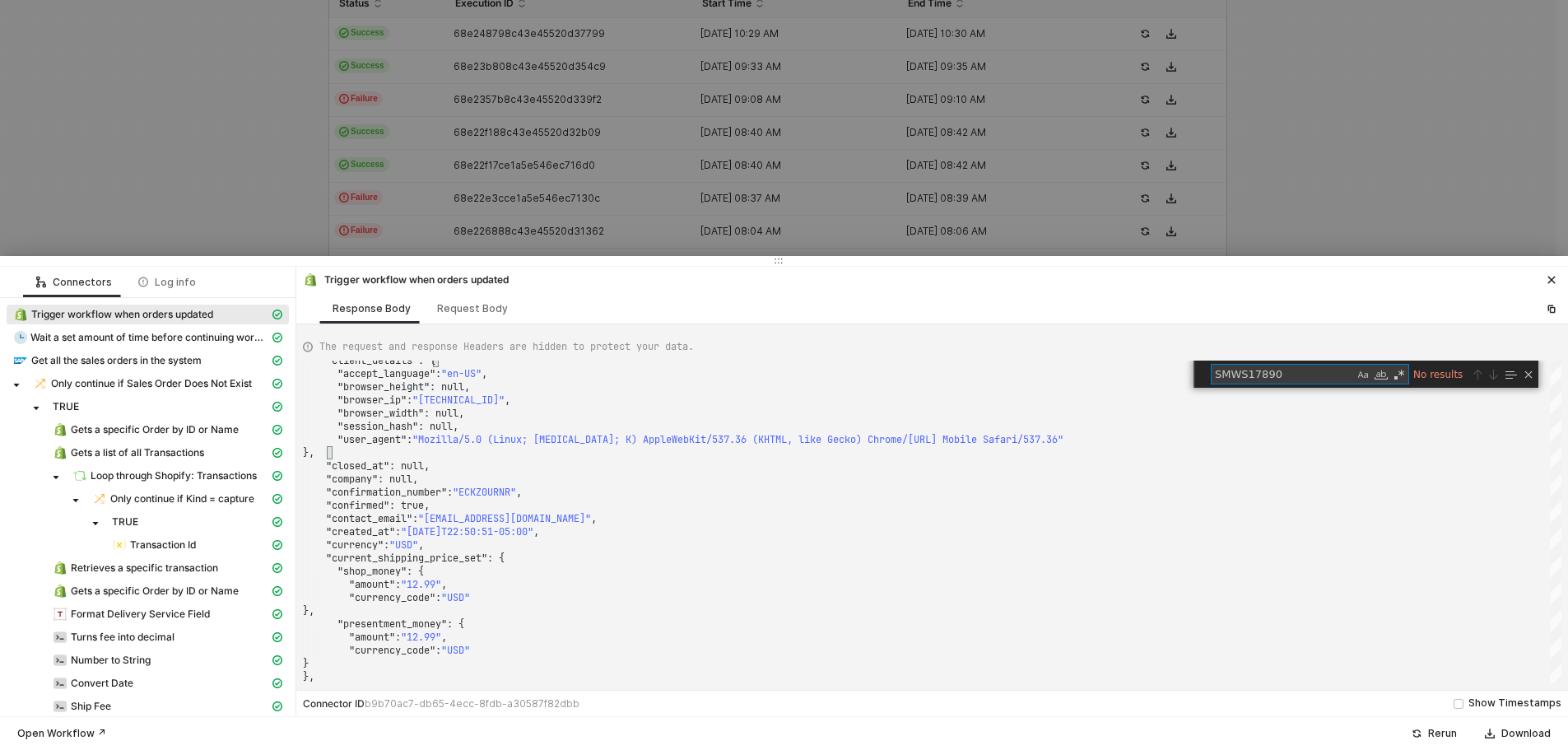
type textarea "SMWS17890"
click at [99, 144] on div at bounding box center [784, 375] width 1568 height 750
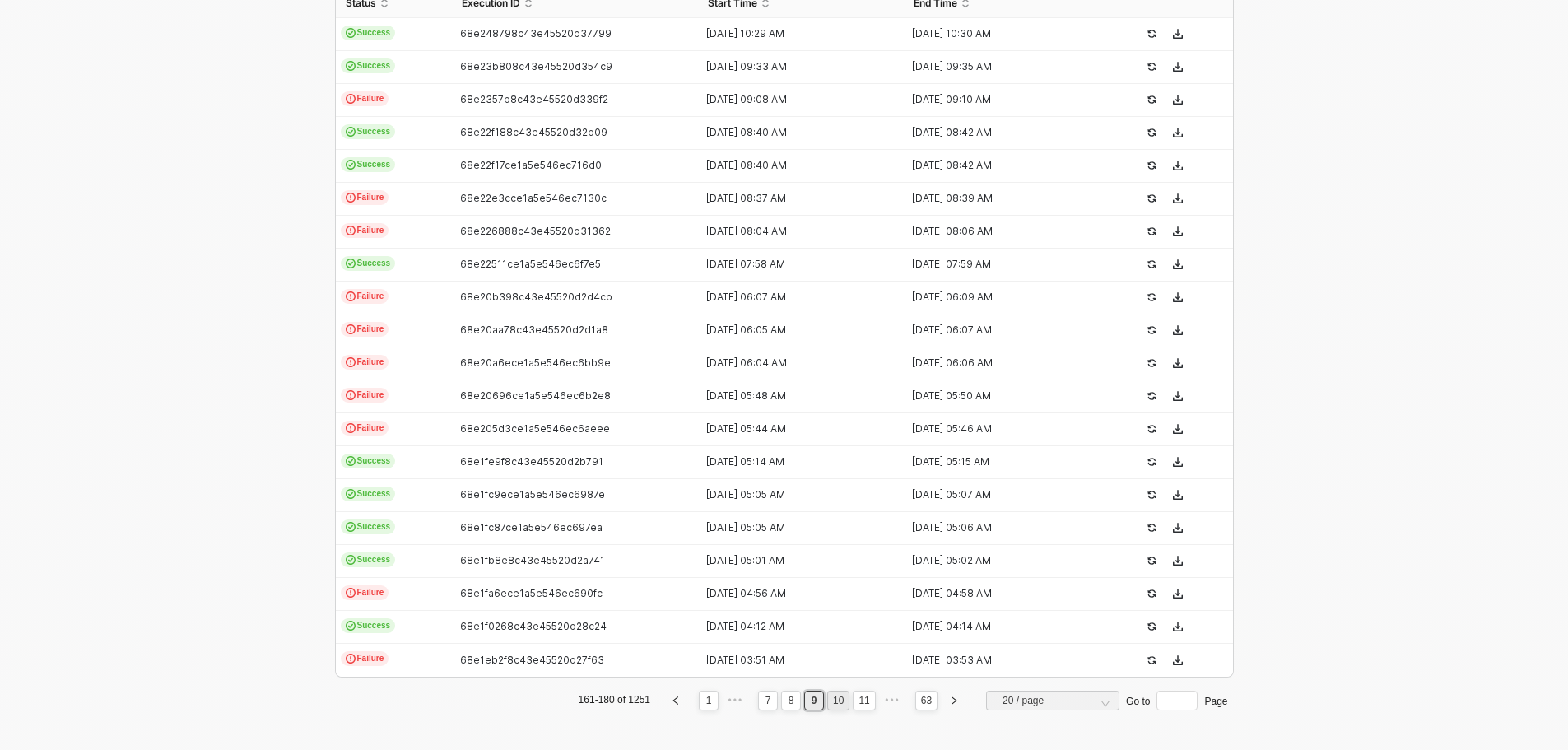
click at [834, 699] on link "10" at bounding box center [838, 701] width 20 height 18
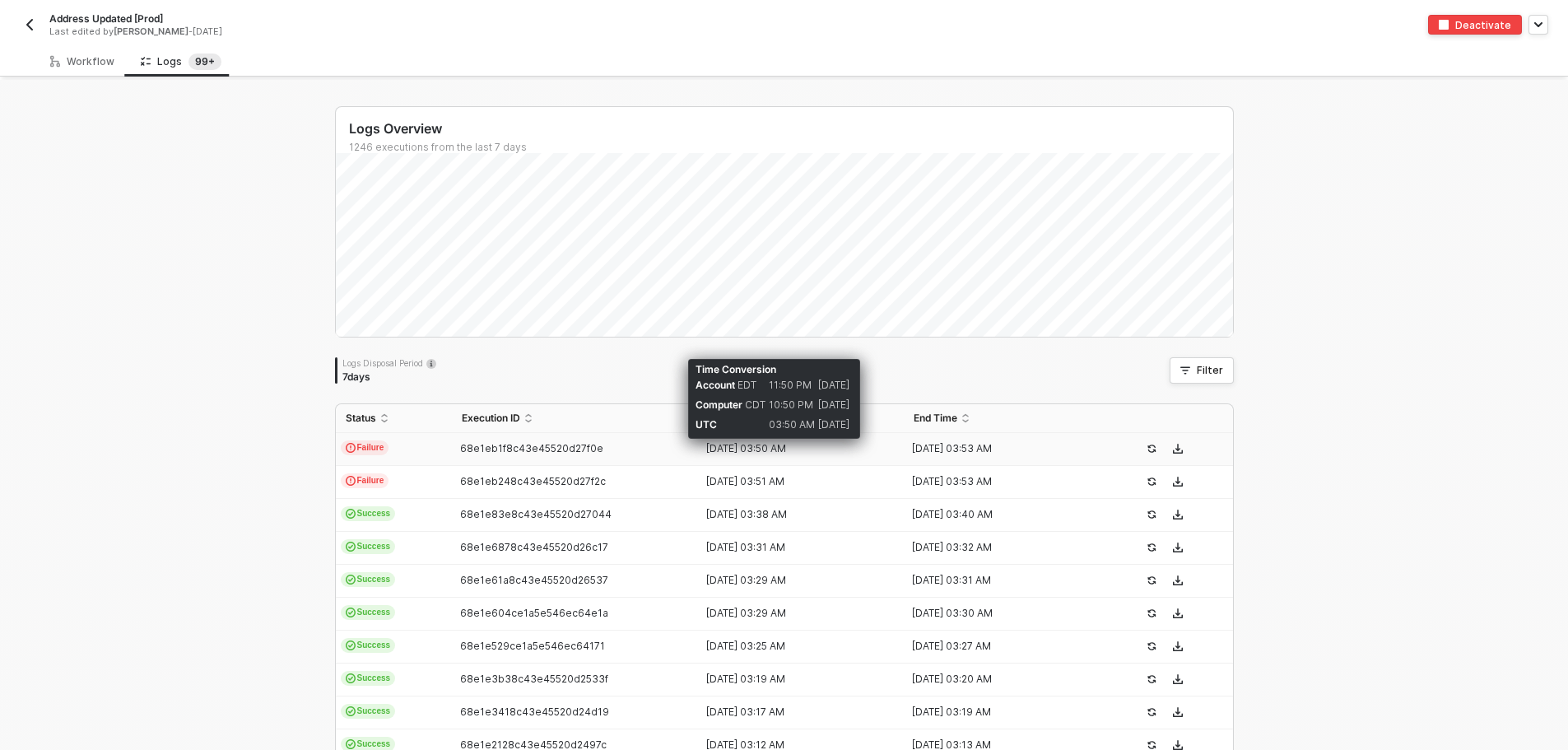
click at [777, 447] on div "[DATE] 03:50 AM" at bounding box center [794, 449] width 193 height 14
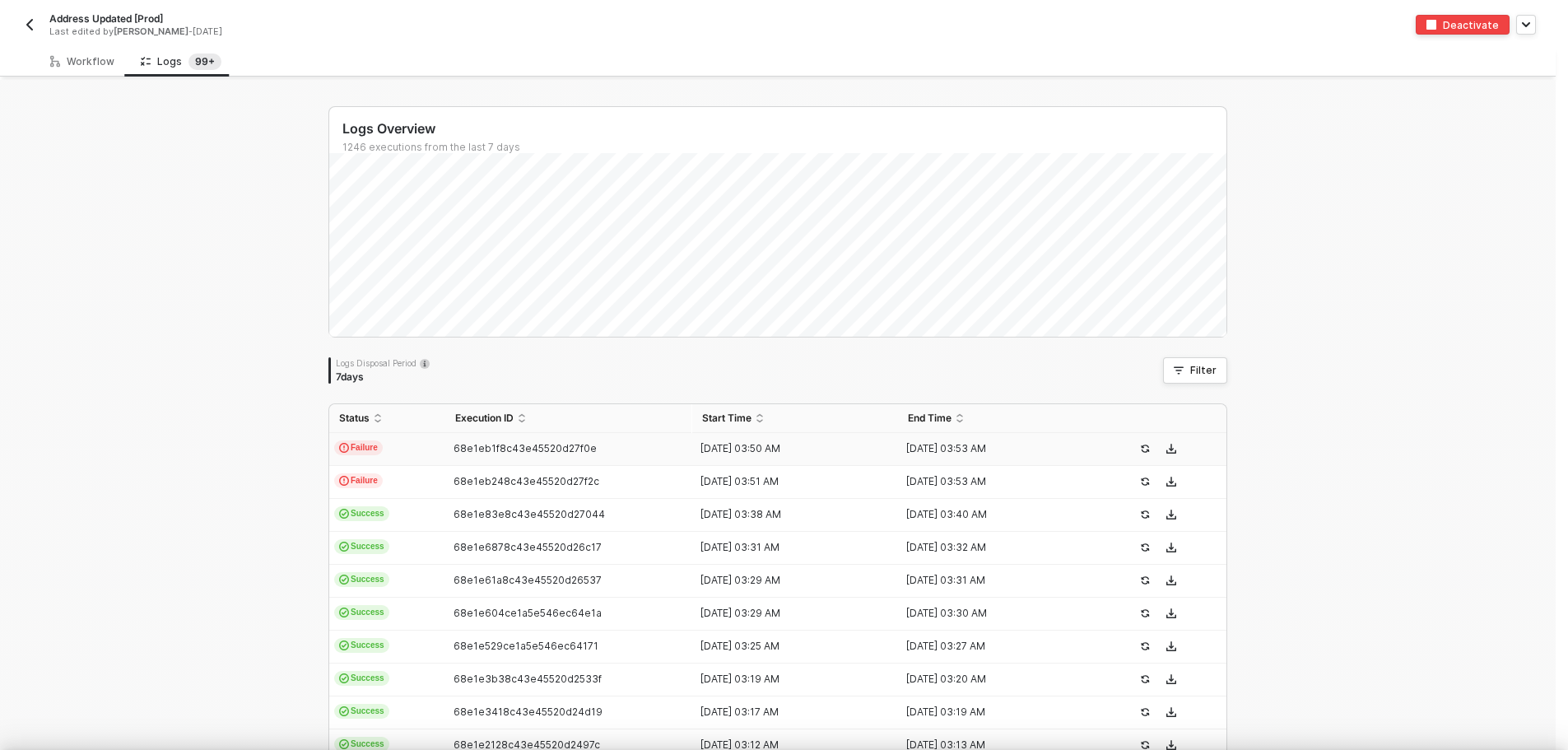
type textarea "{ "json": { "id": 6516879261933, "admin_graphql_api_id": "gid://shopify/Order/6…"
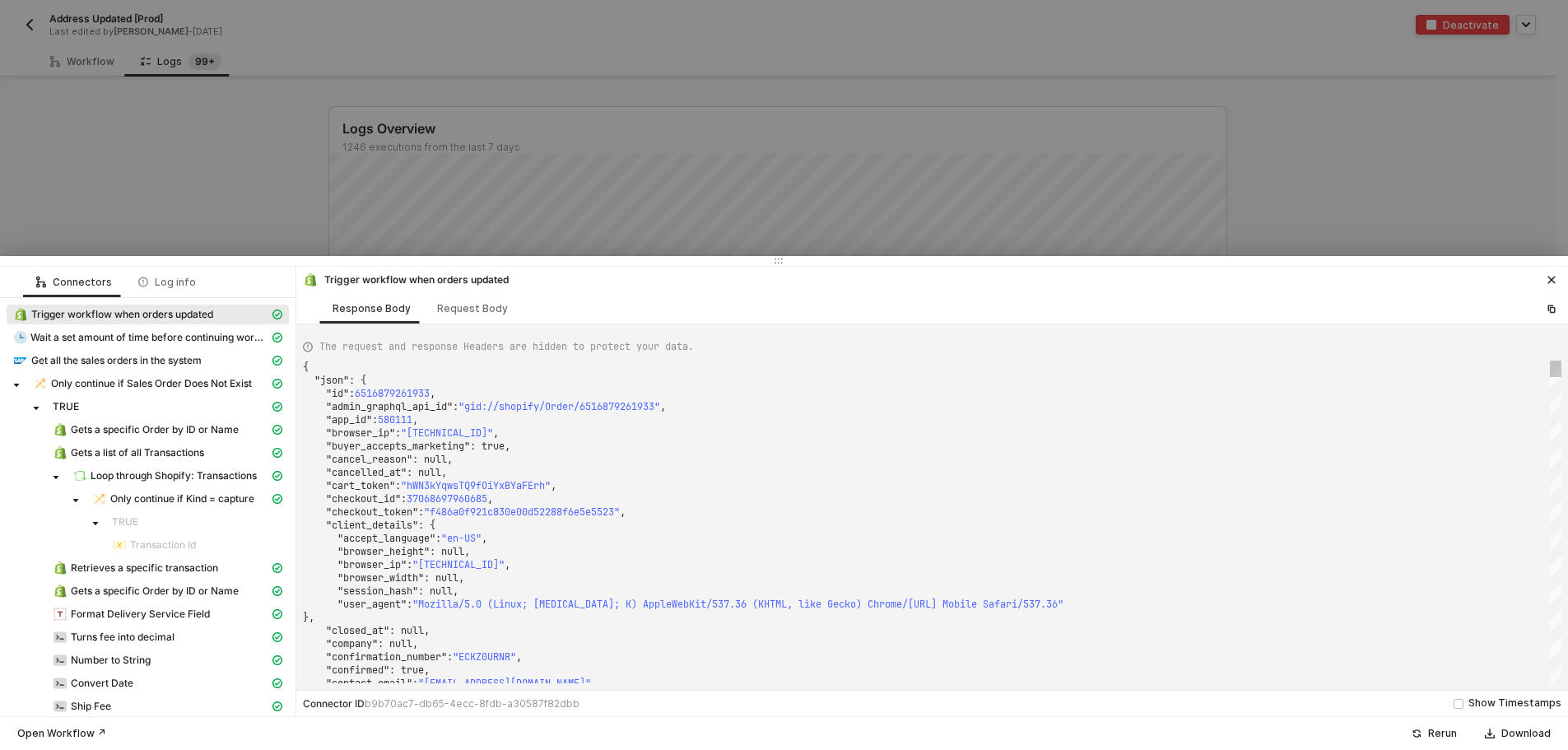
click at [632, 469] on div ""cancelled_at" : null," at bounding box center [932, 473] width 1258 height 14
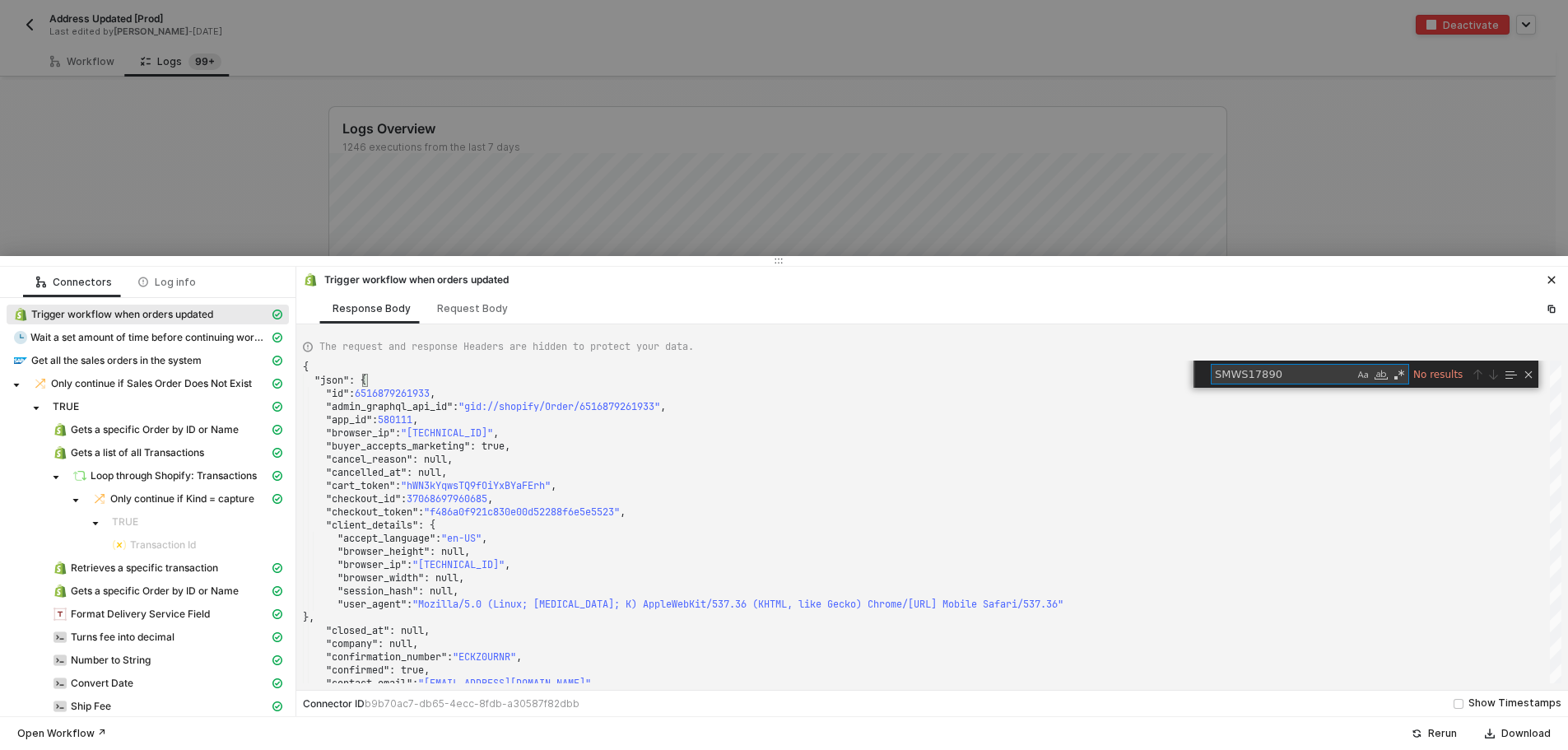
type textarea "SMWS17890"
click at [1044, 205] on div at bounding box center [784, 375] width 1568 height 750
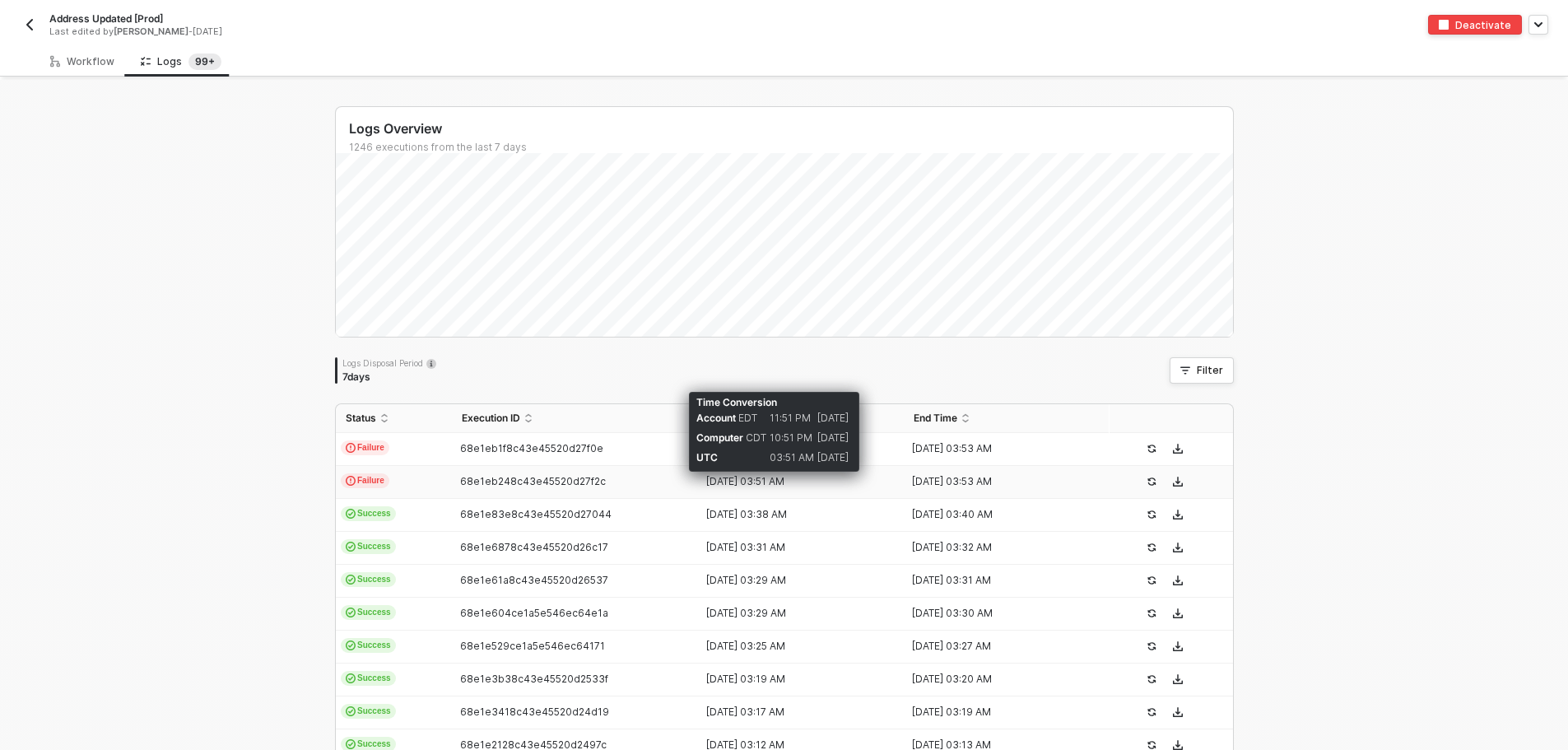
click at [768, 481] on div "[DATE] 03:51 AM" at bounding box center [794, 482] width 193 height 14
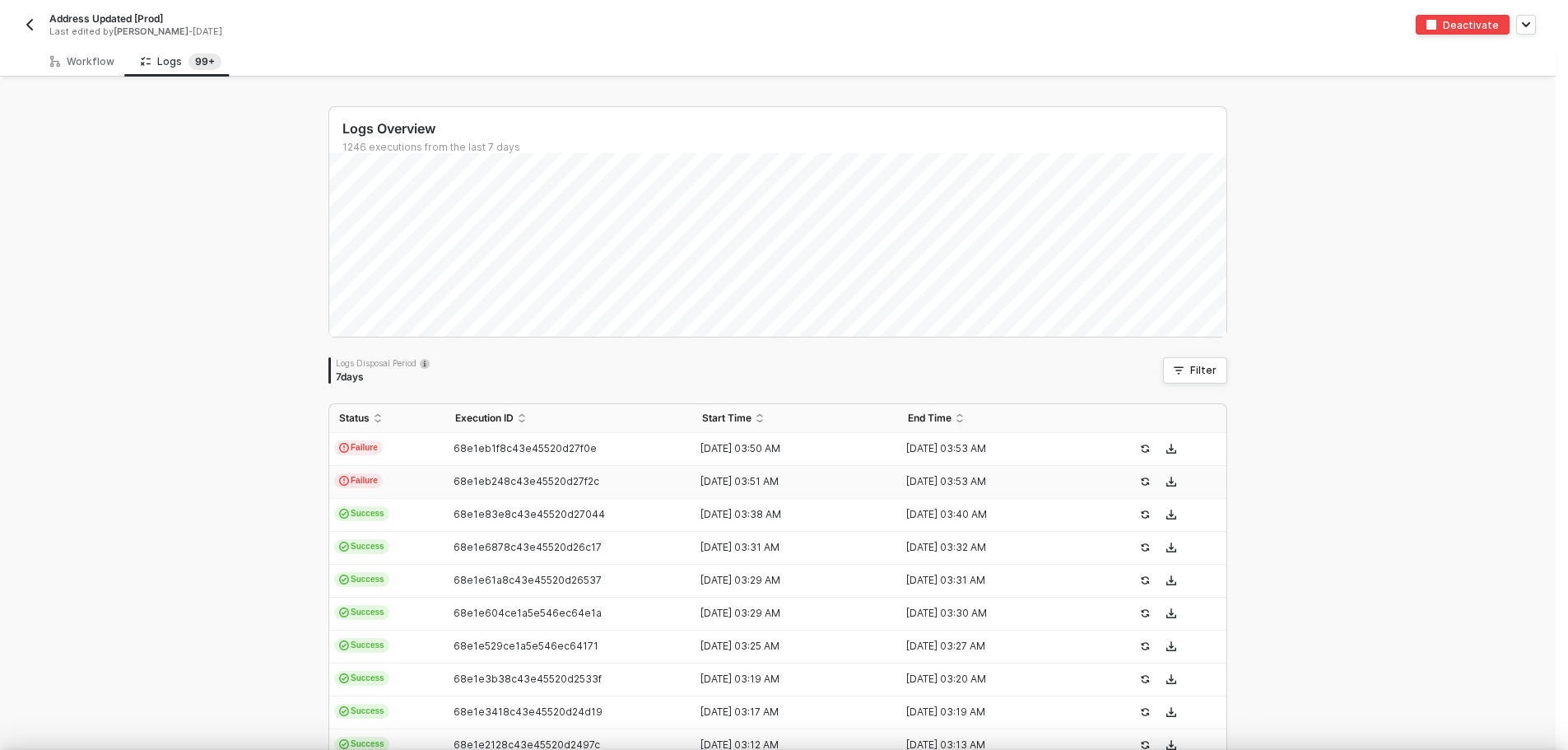
type textarea "{ "json": { "id": 6516879261933, "admin_graphql_api_id": "gid://shopify/Order/6…"
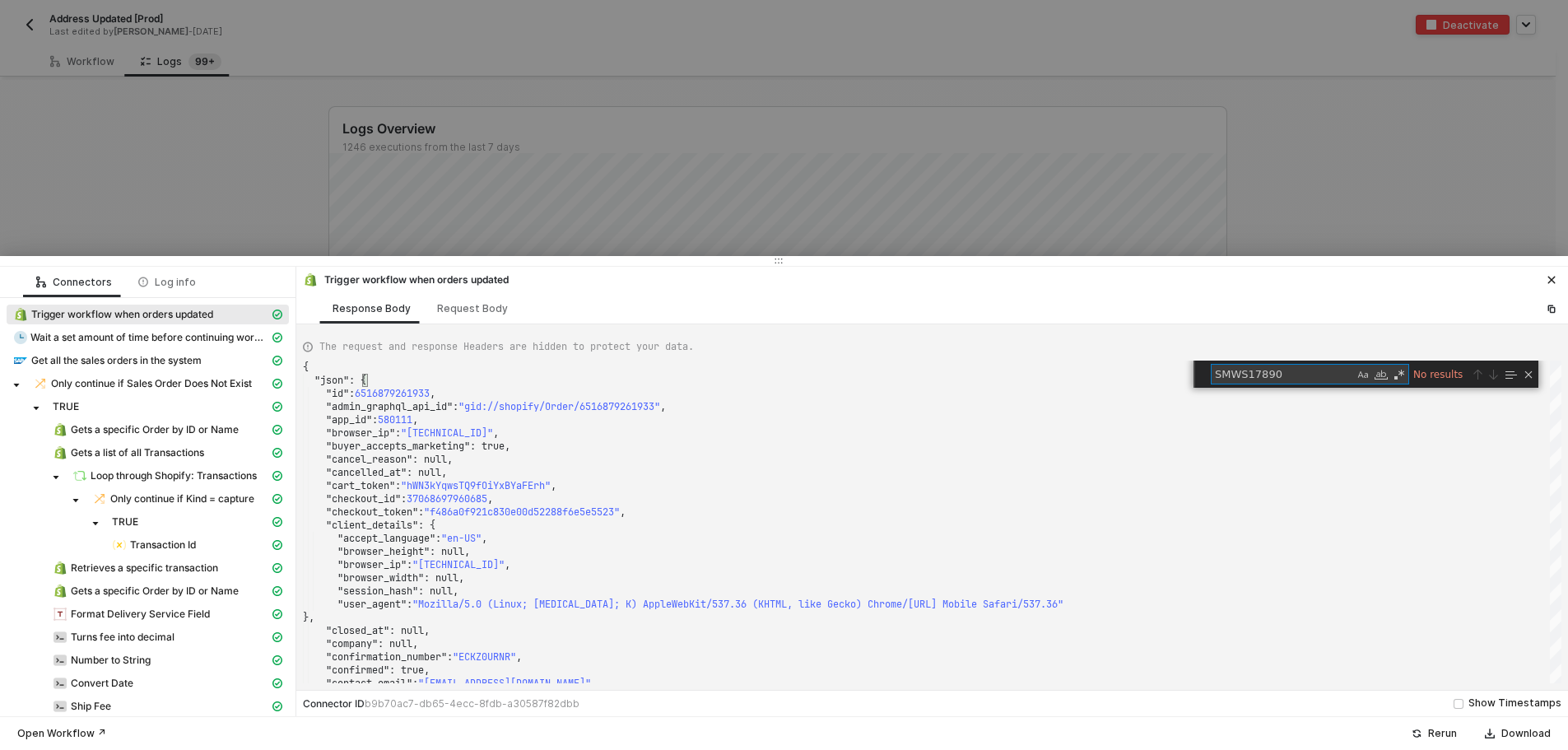
type textarea "SMWS17890"
click at [1238, 234] on div at bounding box center [784, 375] width 1568 height 750
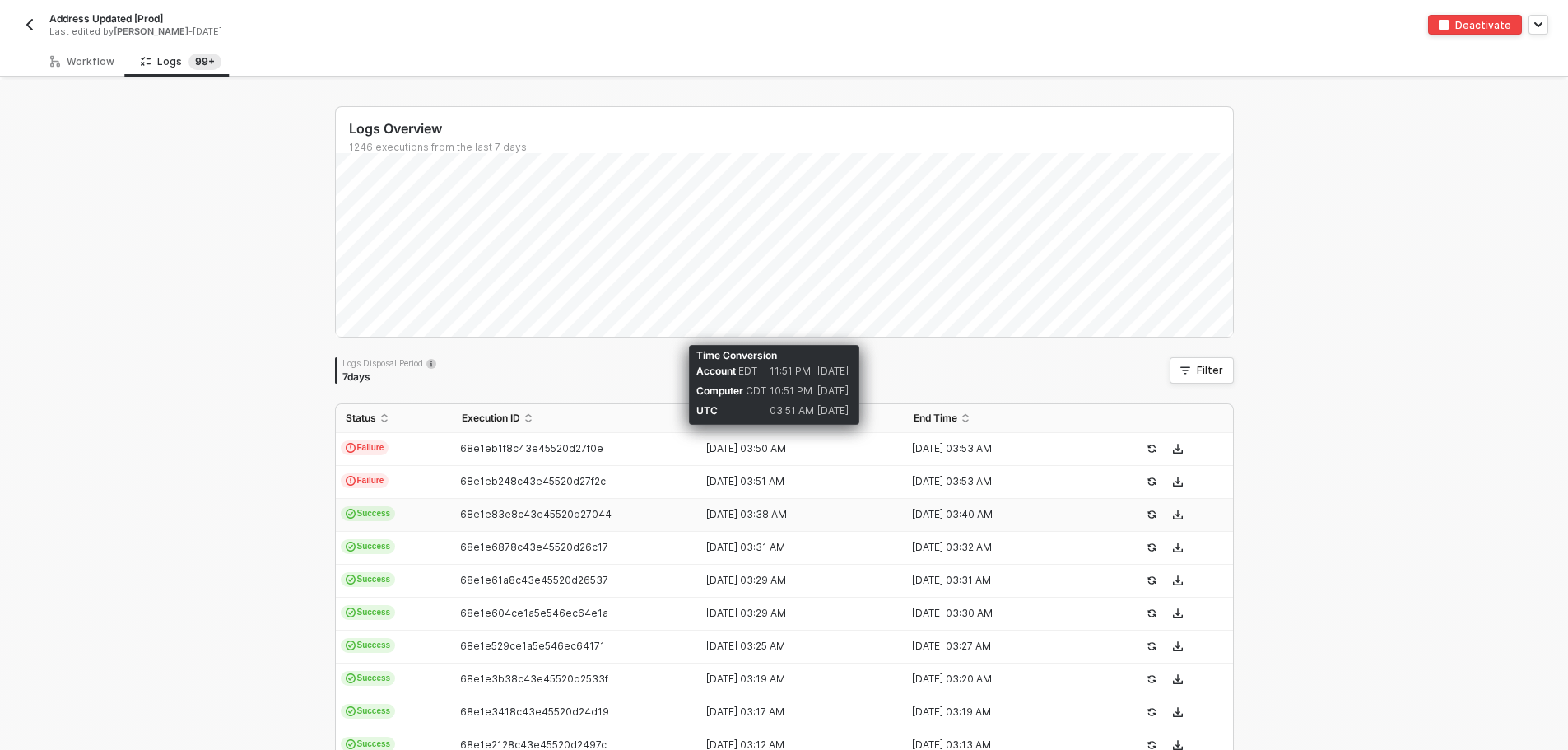
scroll to position [415, 0]
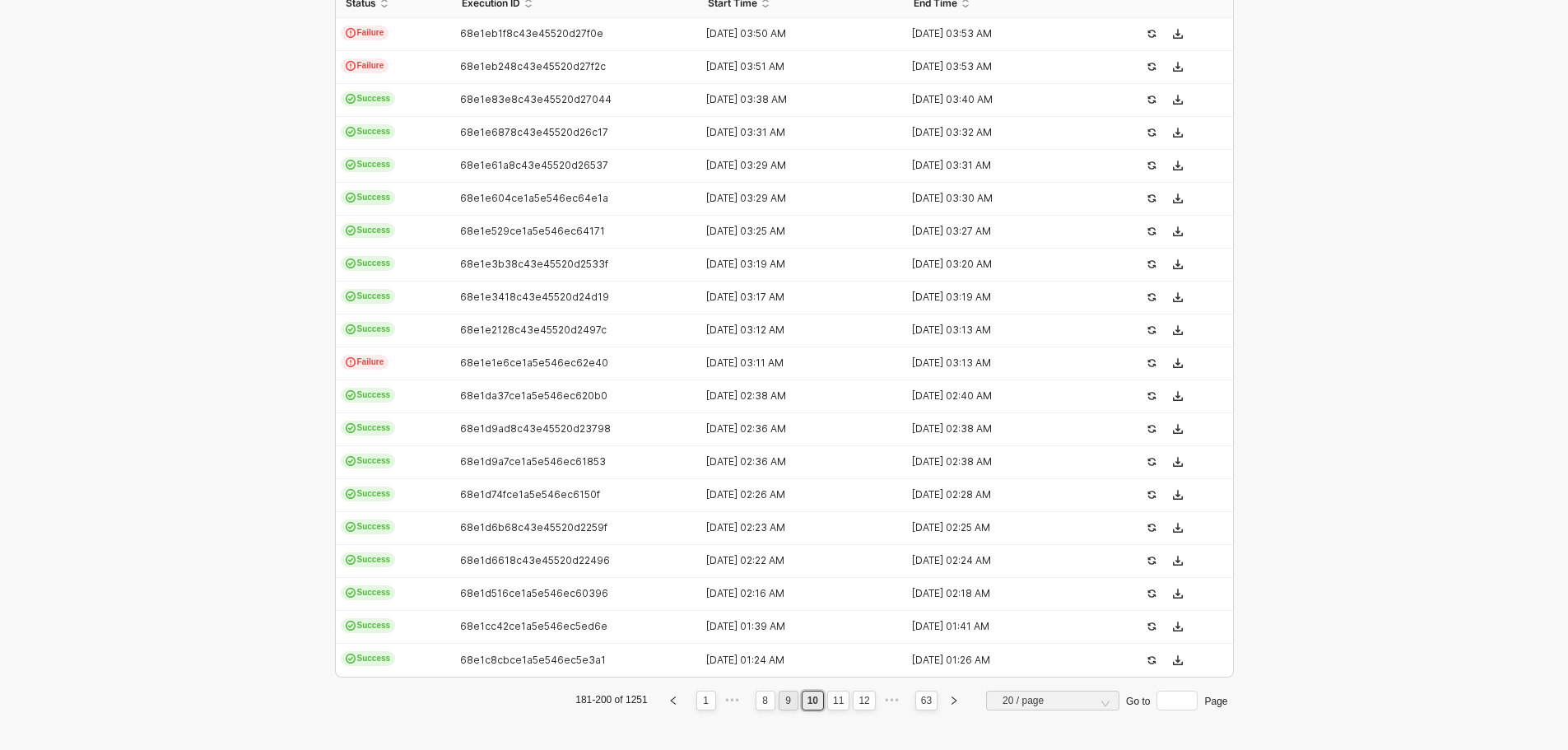
click at [789, 699] on link "9" at bounding box center [788, 701] width 15 height 18
click at [792, 697] on link "8" at bounding box center [791, 701] width 15 height 18
click at [784, 697] on li "7" at bounding box center [793, 701] width 19 height 19
click at [737, 359] on div "[DATE] 03:57 PM" at bounding box center [794, 363] width 193 height 14
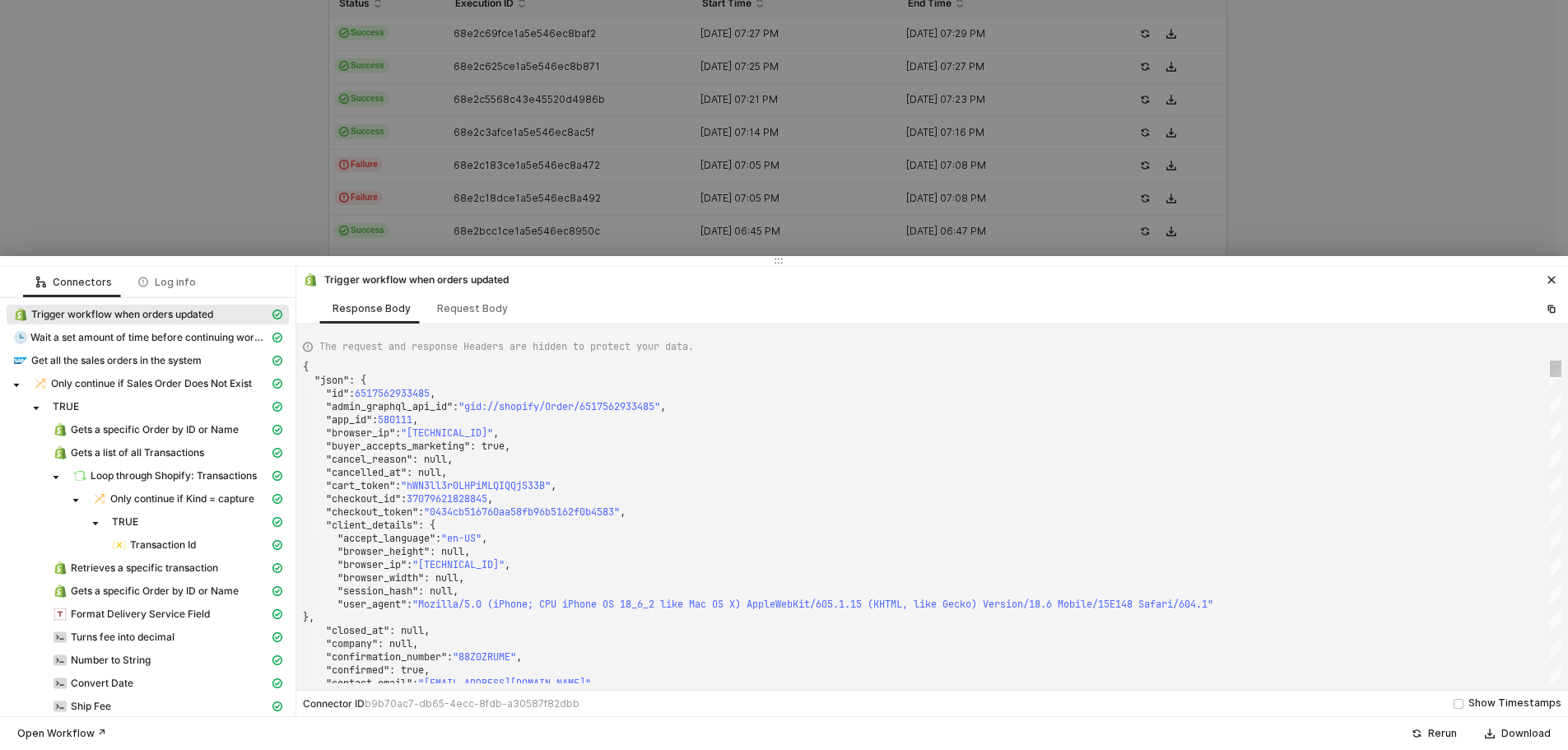
click at [644, 420] on div ""app_id" : 580111 ," at bounding box center [932, 421] width 1258 height 14
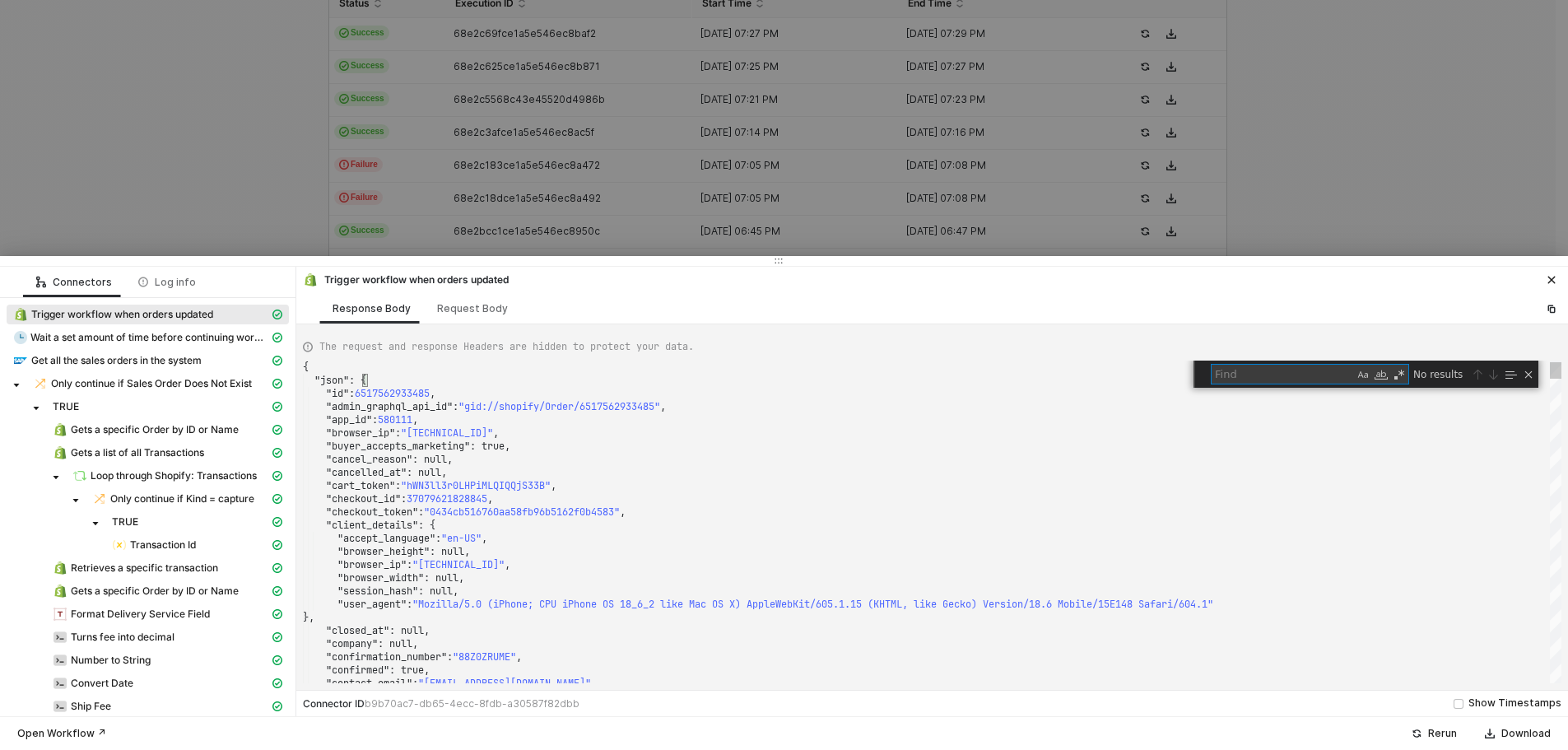
type textarea ""fulfillment_status": null, "landing_site": "/?srsltid=AfmBOooXDfbIRdMJR1zDnNr8…"
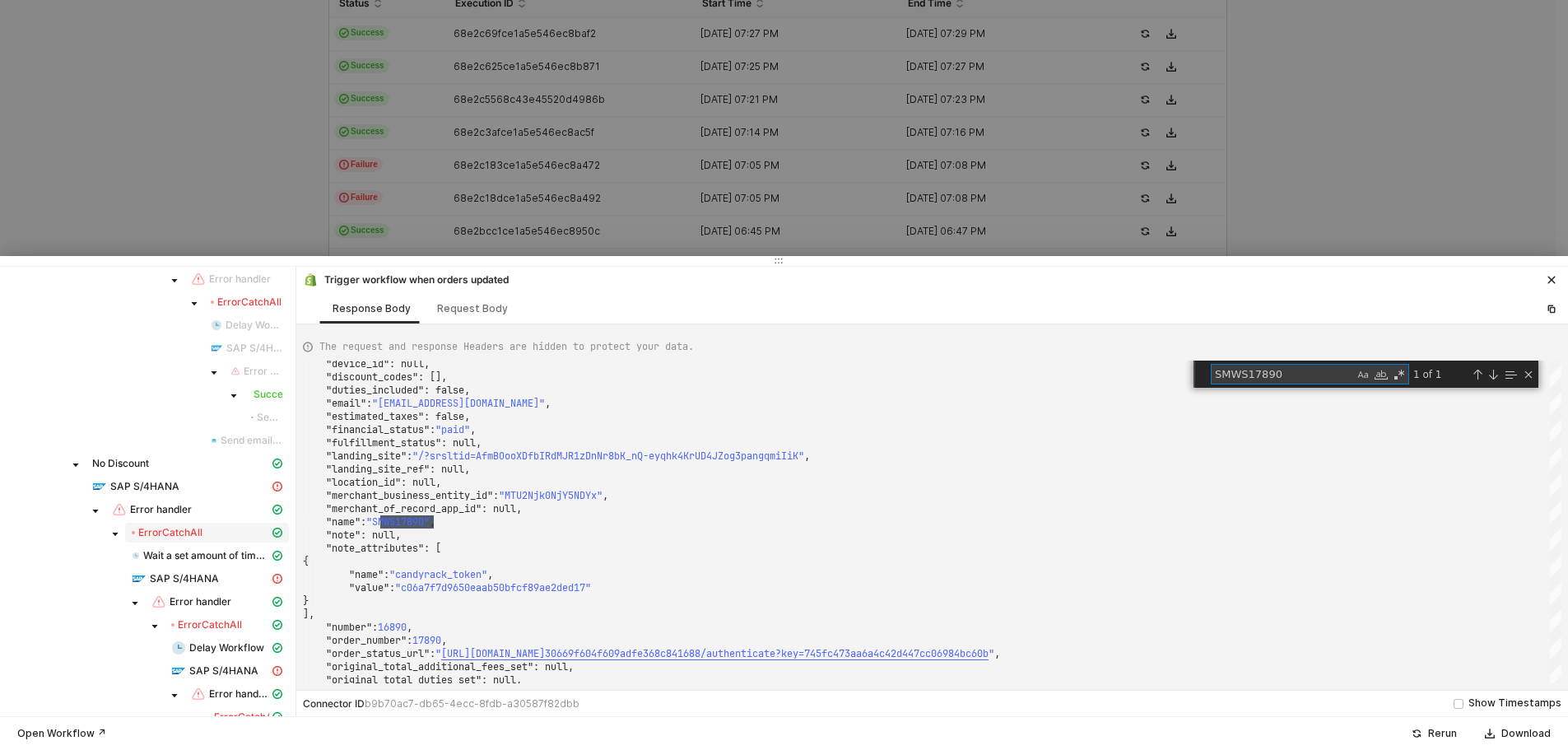
scroll to position [1318, 0]
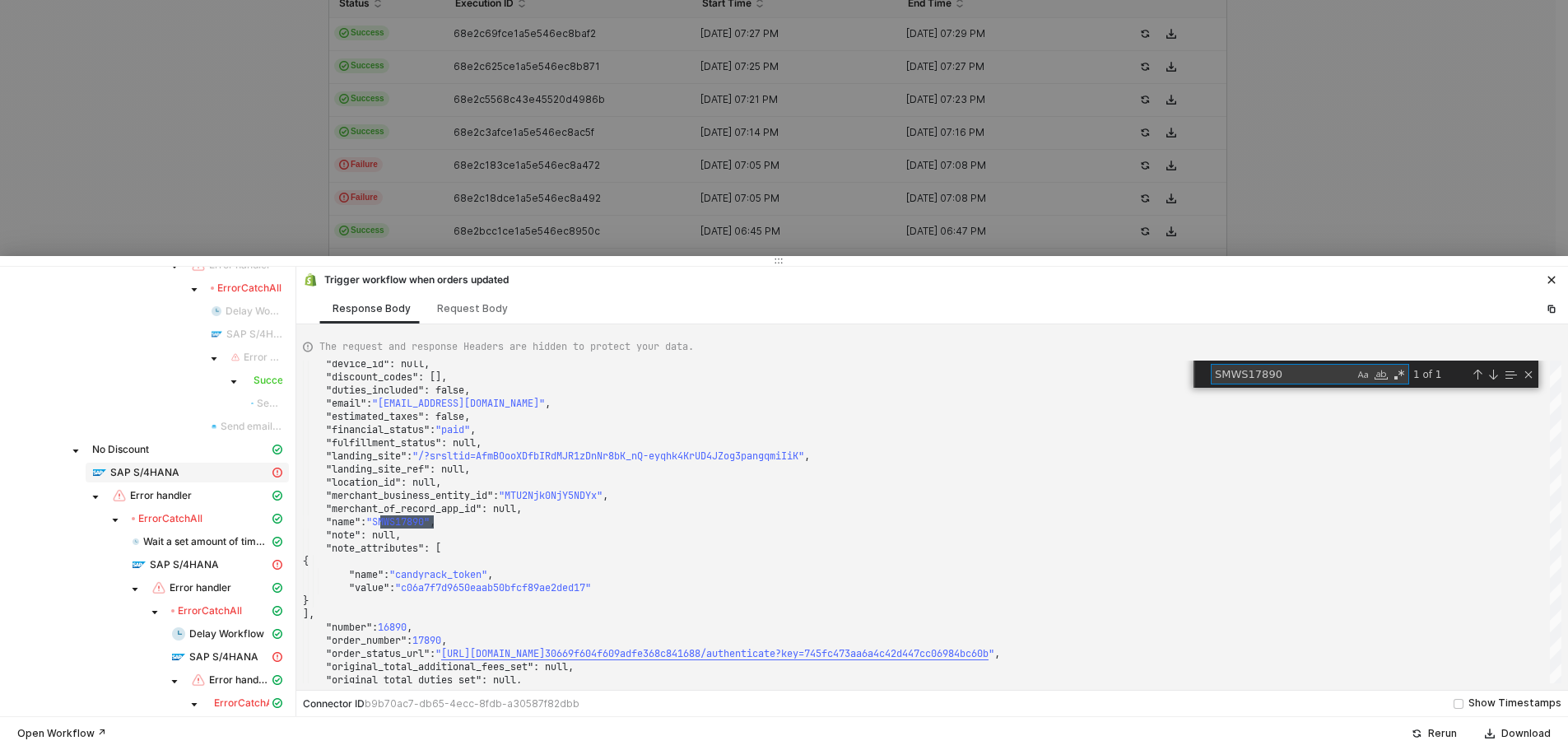
type textarea "SMWS17890"
click at [170, 477] on span "SAP S/4HANA" at bounding box center [144, 473] width 69 height 14
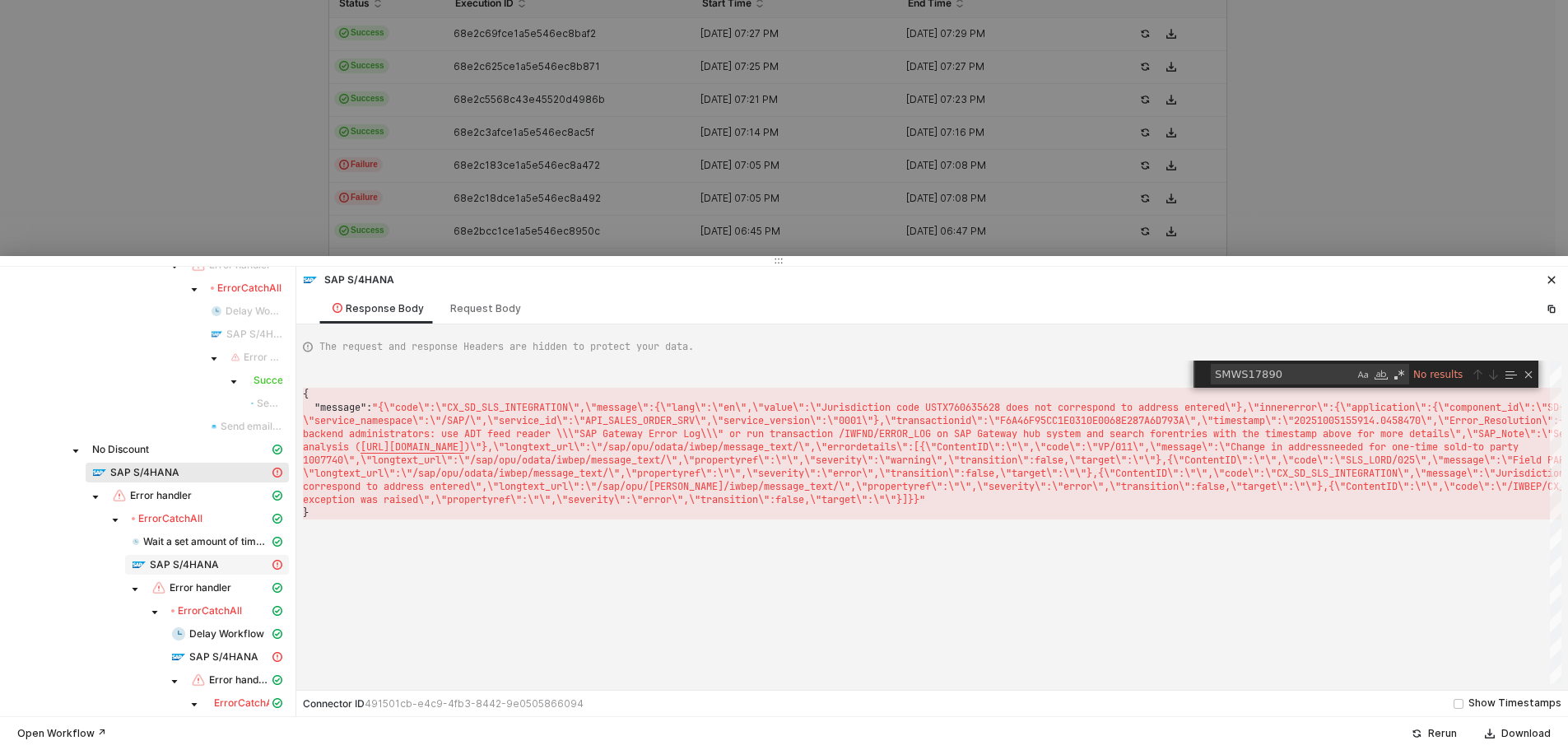
click at [180, 563] on span "SAP S/4HANA" at bounding box center [184, 565] width 69 height 14
click at [226, 652] on span "SAP S/4HANA" at bounding box center [223, 657] width 69 height 14
type textarea "{ "message": "{\"code\":\"CX_SD_SLS_INTEGRATION\",\"message\":{\"lang\":\"en\",…"
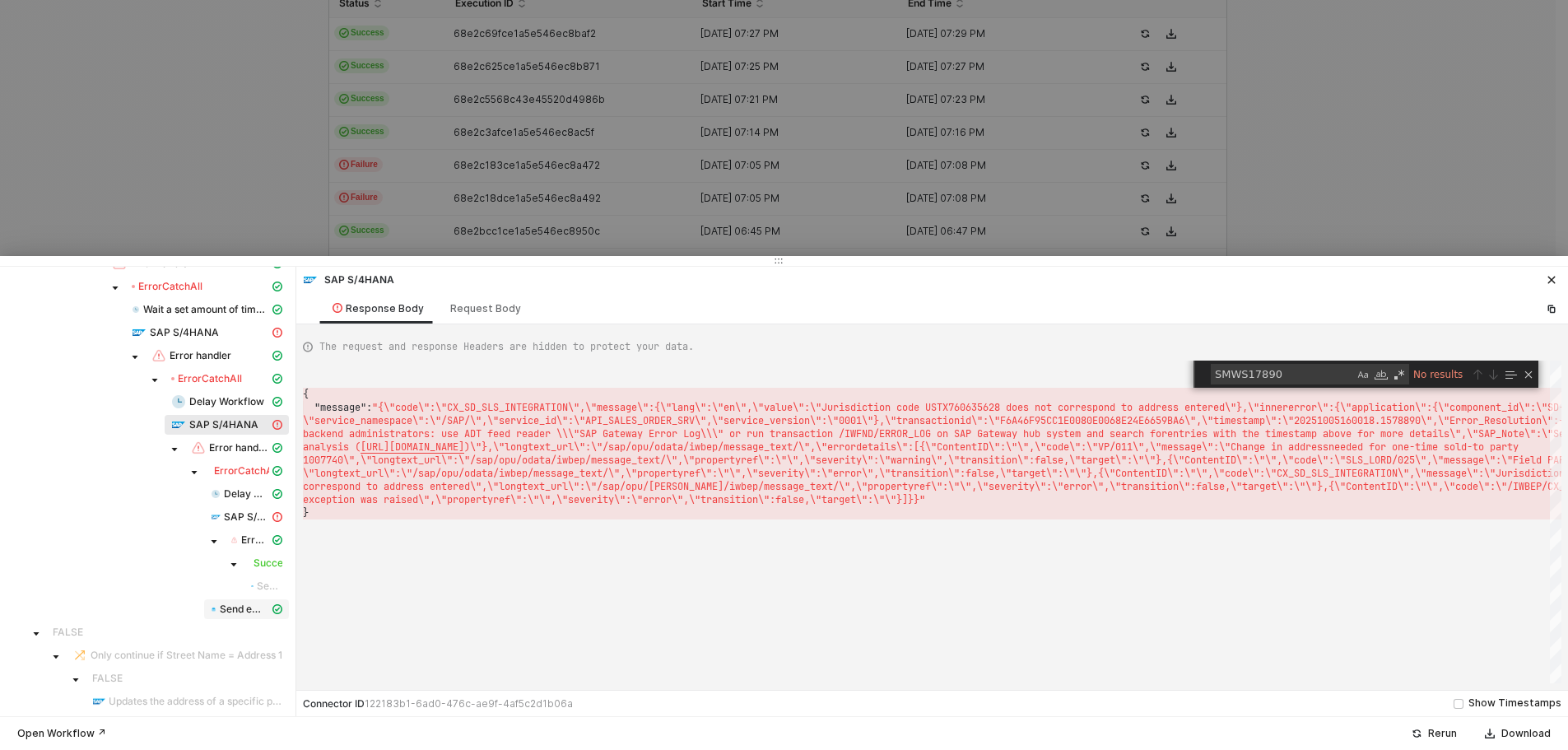
scroll to position [1554, 0]
